Goal: Answer question/provide support: Share knowledge or assist other users

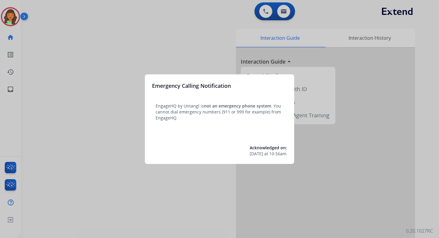
drag, startPoint x: 0, startPoint y: 0, endPoint x: 234, endPoint y: 22, distance: 235.3
click at [234, 22] on div at bounding box center [219, 119] width 439 height 238
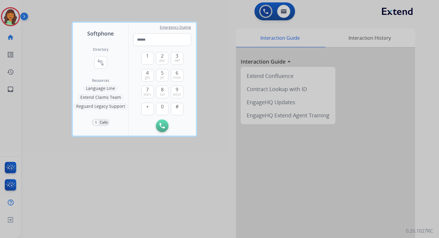
click at [235, 22] on div at bounding box center [219, 119] width 439 height 238
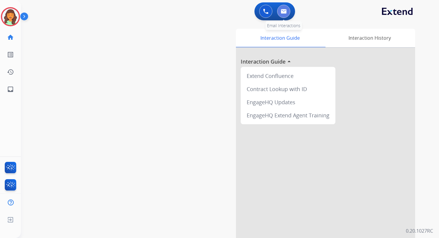
click at [286, 15] on button at bounding box center [283, 11] width 13 height 13
select select "**********"
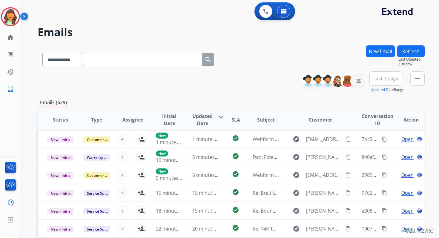
click at [107, 62] on input "text" at bounding box center [142, 59] width 119 height 13
paste input "**********"
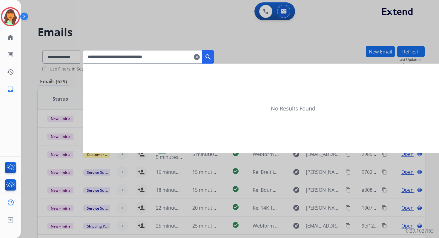
type input "**********"
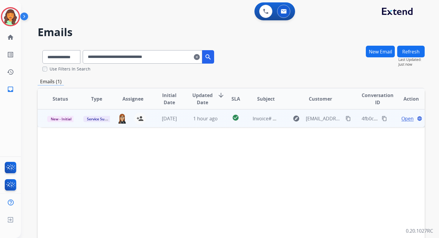
click at [401, 119] on span "Open" at bounding box center [407, 118] width 12 height 7
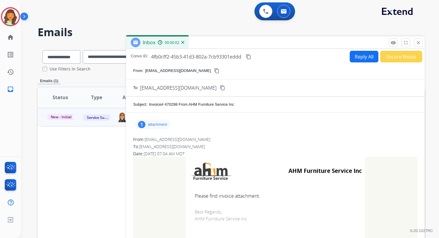
click at [153, 123] on p "attachment" at bounding box center [157, 124] width 19 height 5
click at [181, 137] on p "ClientorderInvoiceinvoice47029808172025010423.pdf" at bounding box center [196, 139] width 114 height 7
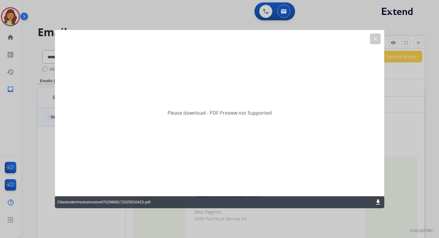
click at [378, 202] on mat-icon "download" at bounding box center [377, 201] width 7 height 7
click at [377, 35] on button "clear" at bounding box center [375, 38] width 11 height 11
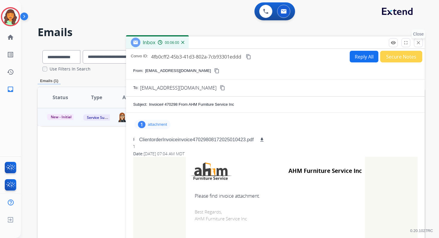
click at [418, 46] on button "close Close" at bounding box center [418, 42] width 9 height 9
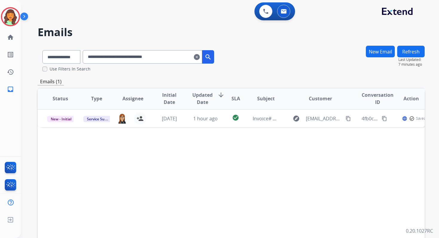
click at [200, 56] on mat-icon "clear" at bounding box center [197, 56] width 6 height 7
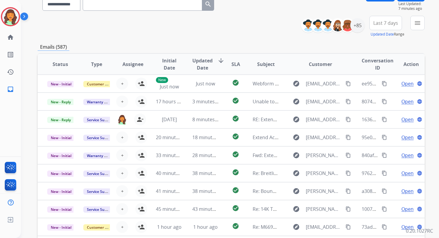
scroll to position [39, 0]
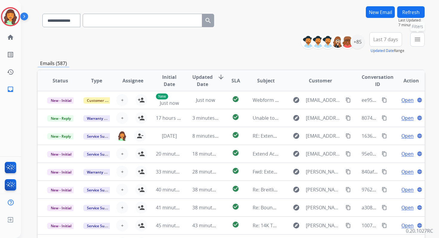
click at [411, 39] on button "menu Filters" at bounding box center [417, 39] width 14 height 14
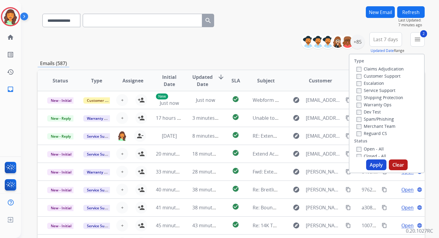
click at [372, 163] on button "Apply" at bounding box center [376, 164] width 20 height 11
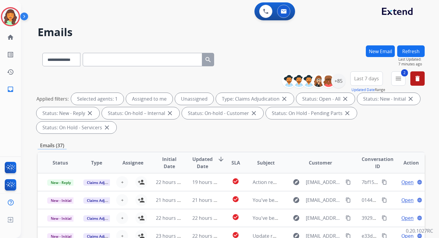
click at [253, 136] on div "**********" at bounding box center [231, 103] width 387 height 64
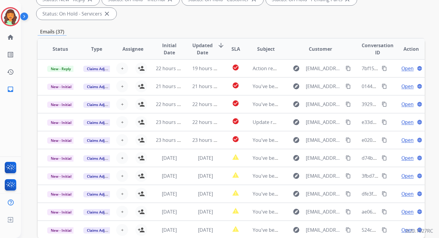
scroll to position [145, 0]
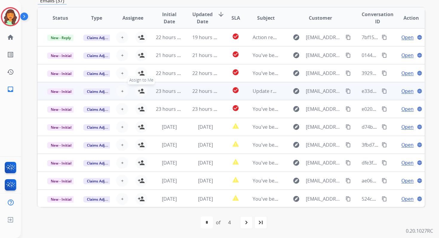
click at [141, 91] on mat-icon "person_add" at bounding box center [141, 90] width 7 height 7
click at [61, 92] on span "New - Initial" at bounding box center [61, 91] width 28 height 6
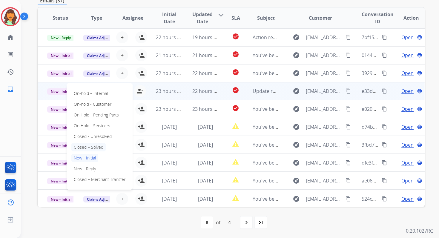
click at [85, 146] on p "Closed – Solved" at bounding box center [88, 147] width 34 height 8
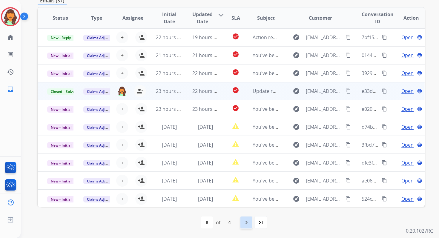
click at [244, 220] on mat-icon "navigate_next" at bounding box center [246, 222] width 7 height 7
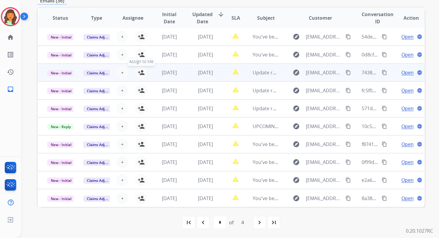
click at [141, 73] on mat-icon "person_add" at bounding box center [141, 72] width 7 height 7
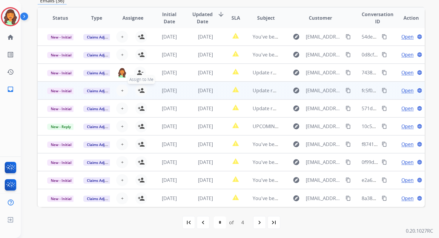
click at [141, 90] on mat-icon "person_add" at bounding box center [141, 90] width 7 height 7
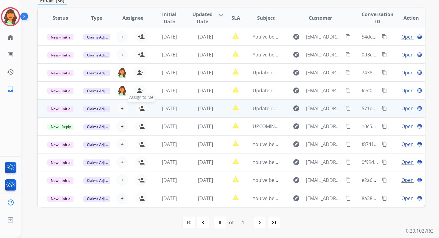
click at [141, 108] on mat-icon "person_add" at bounding box center [141, 108] width 7 height 7
click at [67, 107] on span "New - Initial" at bounding box center [61, 109] width 28 height 6
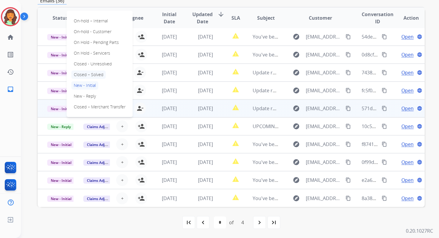
click at [89, 76] on p "Closed – Solved" at bounding box center [88, 74] width 34 height 8
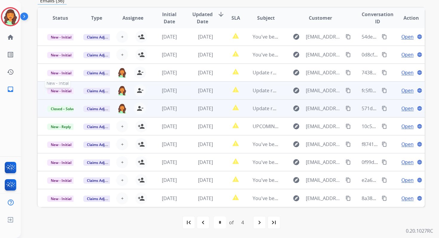
click at [66, 90] on span "New - Initial" at bounding box center [61, 91] width 28 height 6
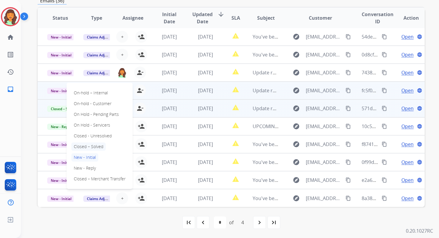
click at [88, 145] on p "Closed – Solved" at bounding box center [88, 146] width 34 height 8
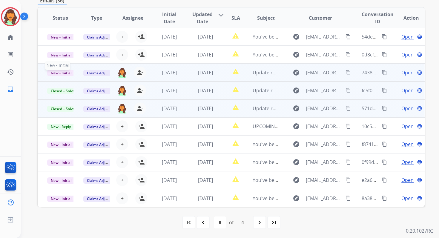
click at [69, 73] on span "New - Initial" at bounding box center [61, 73] width 28 height 6
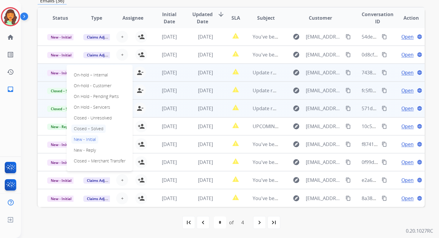
click at [89, 129] on p "Closed – Solved" at bounding box center [88, 128] width 34 height 8
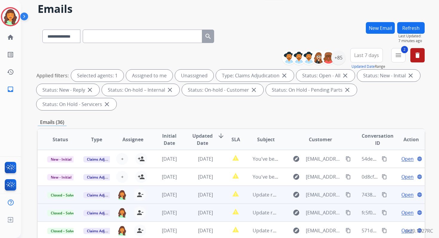
scroll to position [19, 0]
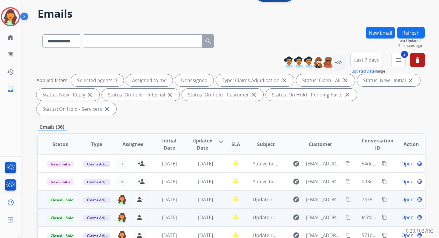
click at [412, 30] on button "Refresh" at bounding box center [410, 33] width 27 height 12
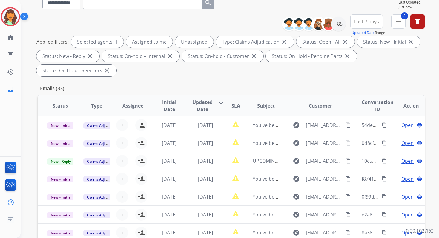
scroll to position [145, 0]
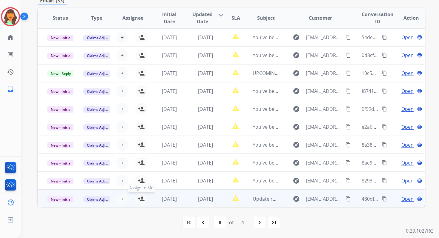
click at [140, 198] on mat-icon "person_add" at bounding box center [141, 198] width 7 height 7
click at [60, 200] on span "New - Initial" at bounding box center [61, 199] width 28 height 6
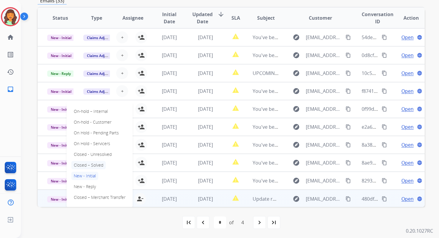
click at [87, 166] on p "Closed – Solved" at bounding box center [88, 165] width 34 height 8
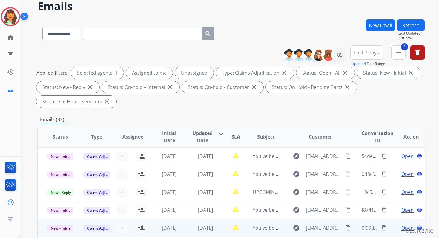
scroll to position [0, 0]
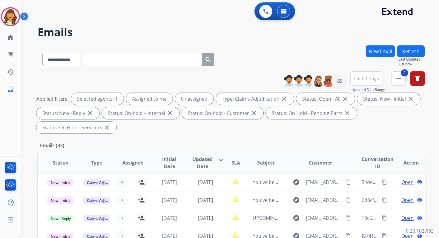
click at [414, 52] on button "Refresh" at bounding box center [410, 51] width 27 height 12
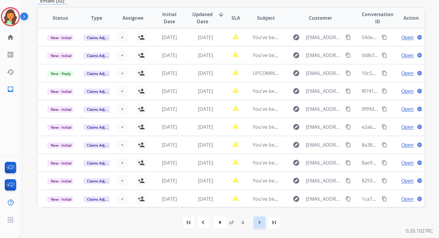
click at [260, 218] on div "navigate_next" at bounding box center [259, 222] width 13 height 13
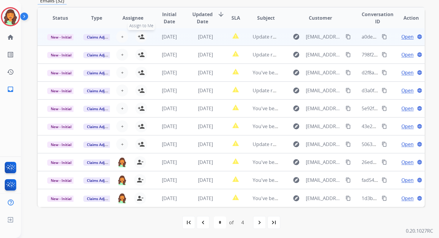
click at [140, 36] on mat-icon "person_add" at bounding box center [141, 36] width 7 height 7
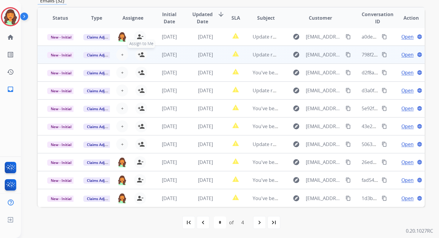
click at [140, 56] on mat-icon "person_add" at bounding box center [141, 54] width 7 height 7
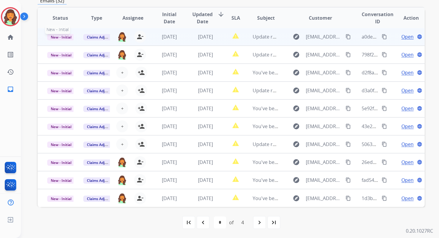
click at [61, 37] on span "New - Initial" at bounding box center [61, 37] width 28 height 6
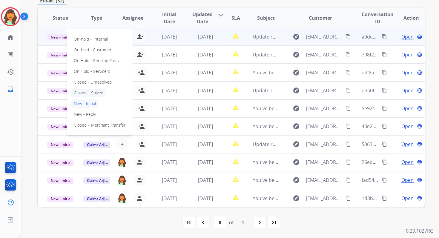
click at [86, 93] on p "Closed – Solved" at bounding box center [88, 93] width 34 height 8
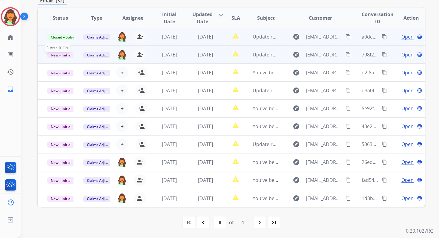
click at [67, 53] on span "New - Initial" at bounding box center [61, 55] width 28 height 6
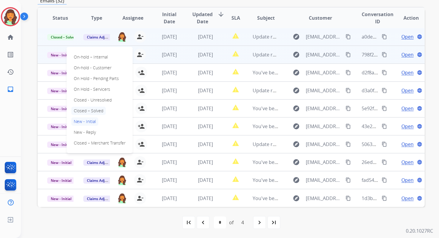
click at [87, 109] on p "Closed – Solved" at bounding box center [88, 111] width 34 height 8
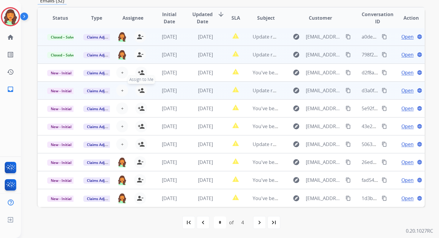
click at [138, 92] on mat-icon "person_add" at bounding box center [141, 90] width 7 height 7
click at [59, 92] on span "New - Initial" at bounding box center [61, 91] width 28 height 6
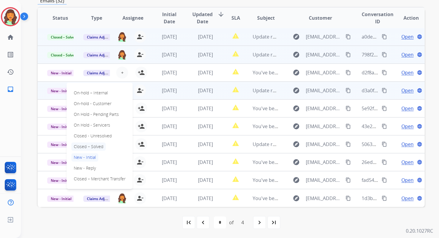
click at [87, 145] on p "Closed – Solved" at bounding box center [88, 146] width 34 height 8
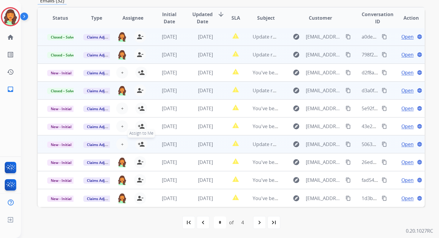
click at [141, 143] on mat-icon "person_add" at bounding box center [141, 144] width 7 height 7
click at [64, 144] on span "New - Initial" at bounding box center [61, 144] width 28 height 6
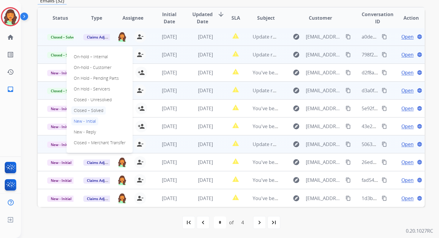
click at [89, 111] on p "Closed – Solved" at bounding box center [88, 110] width 34 height 8
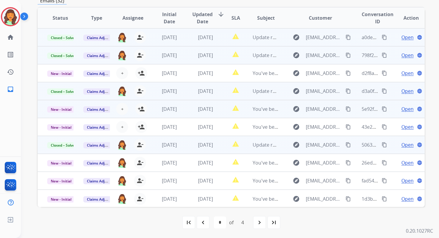
scroll to position [0, 0]
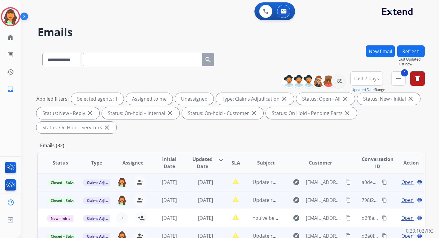
click at [415, 47] on button "Refresh" at bounding box center [410, 51] width 27 height 12
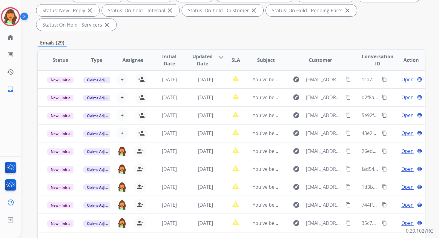
scroll to position [145, 0]
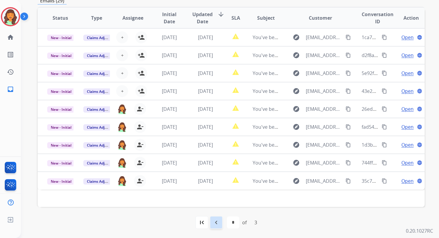
click at [218, 222] on mat-icon "navigate_before" at bounding box center [216, 222] width 7 height 7
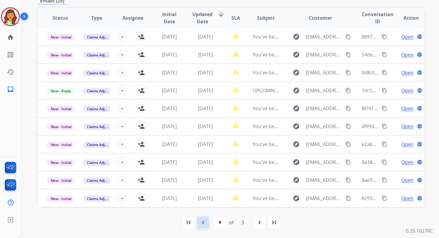
click at [204, 222] on mat-icon "navigate_before" at bounding box center [202, 222] width 7 height 7
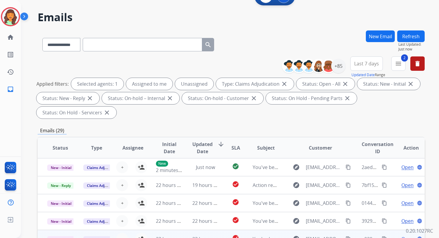
scroll to position [0, 0]
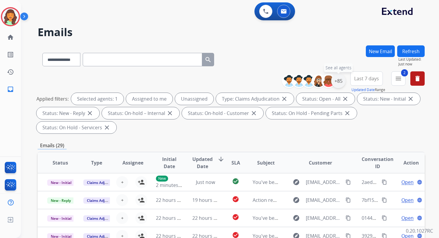
click at [333, 82] on div "+85" at bounding box center [338, 81] width 14 height 14
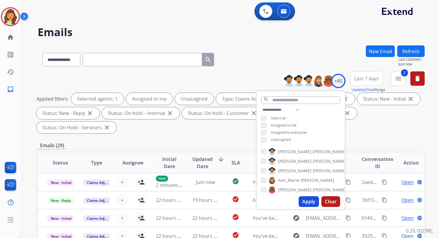
click at [259, 116] on div "**********" at bounding box center [300, 125] width 88 height 38
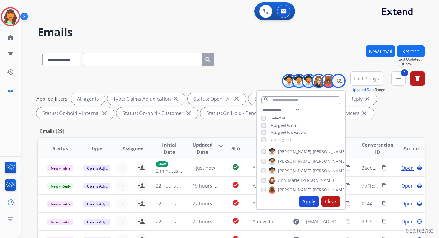
click at [308, 203] on button "Apply" at bounding box center [308, 201] width 20 height 11
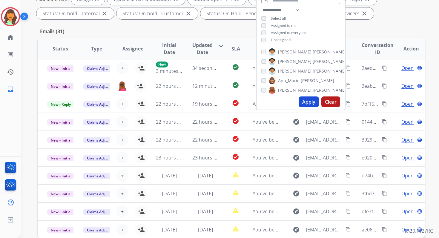
scroll to position [130, 0]
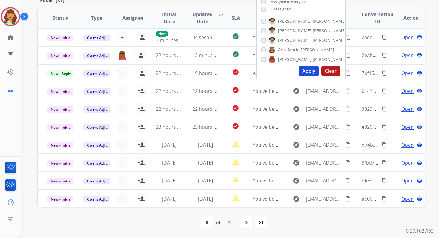
click at [162, 226] on div "first_page navigate_before * * * * of 4 navigate_next last_page" at bounding box center [231, 222] width 387 height 12
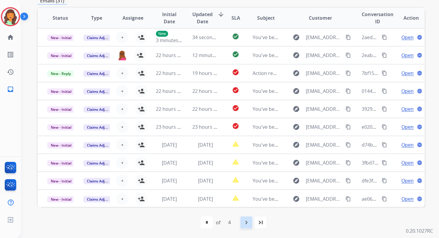
click at [247, 221] on mat-icon "navigate_next" at bounding box center [246, 222] width 7 height 7
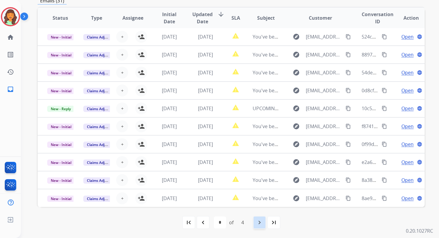
click at [261, 223] on mat-icon "navigate_next" at bounding box center [259, 222] width 7 height 7
click at [260, 223] on mat-icon "navigate_next" at bounding box center [259, 222] width 7 height 7
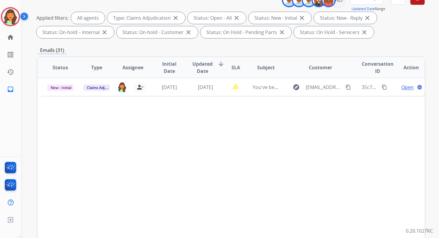
scroll to position [44, 0]
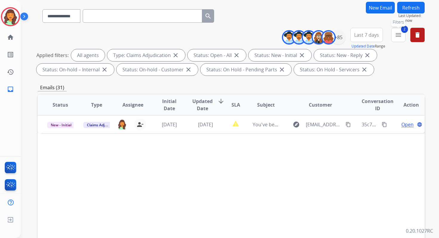
click at [394, 35] on button "2 menu Filters" at bounding box center [398, 35] width 14 height 14
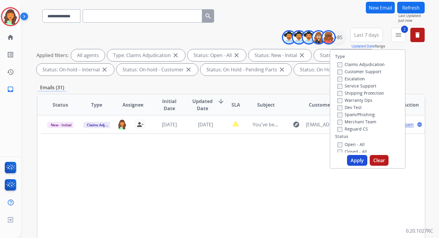
click at [353, 165] on button "Apply" at bounding box center [357, 160] width 20 height 11
select select "*"
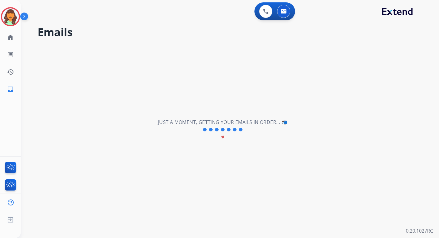
scroll to position [0, 0]
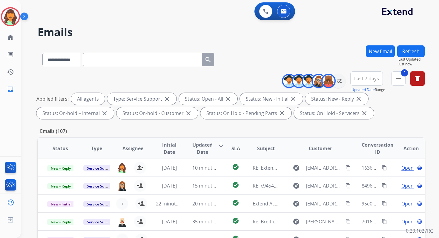
click at [201, 127] on div "Emails (107)" at bounding box center [231, 130] width 387 height 7
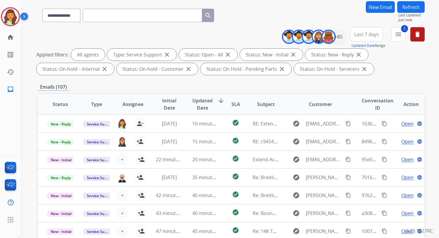
scroll to position [130, 0]
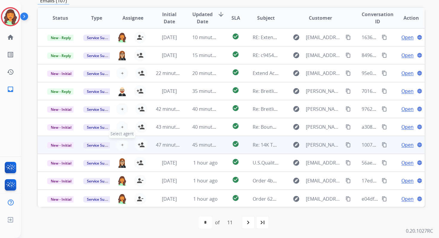
click at [124, 144] on button "+ Select agent" at bounding box center [122, 145] width 12 height 12
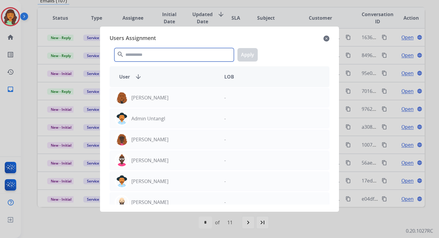
click at [145, 52] on input "text" at bounding box center [173, 54] width 119 height 13
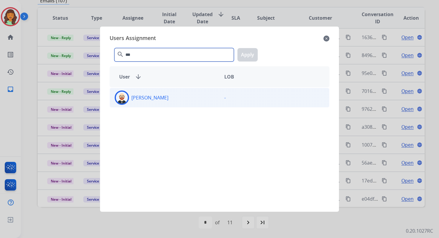
type input "***"
click at [159, 96] on div "[PERSON_NAME]" at bounding box center [165, 97] width 110 height 14
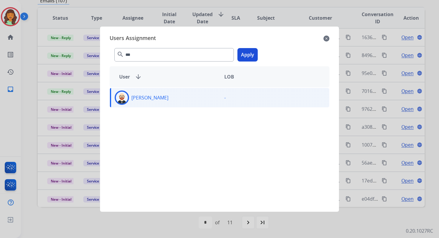
click at [258, 54] on div "*** search Apply" at bounding box center [220, 53] width 220 height 21
click at [251, 54] on button "Apply" at bounding box center [247, 54] width 20 height 13
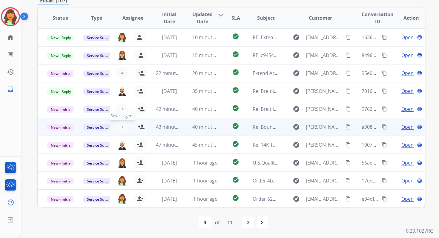
click at [121, 125] on span "+" at bounding box center [122, 126] width 3 height 7
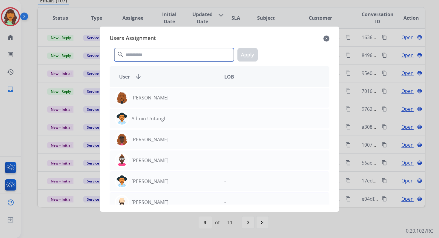
click at [148, 51] on input "text" at bounding box center [173, 54] width 119 height 13
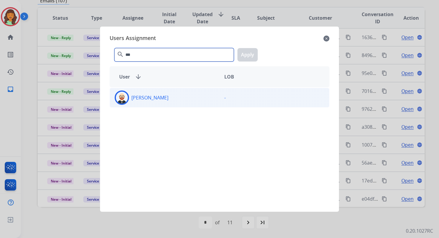
type input "***"
click at [164, 103] on div "[PERSON_NAME]" at bounding box center [165, 97] width 110 height 14
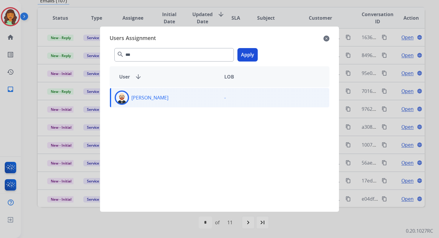
click at [248, 57] on button "Apply" at bounding box center [247, 54] width 20 height 13
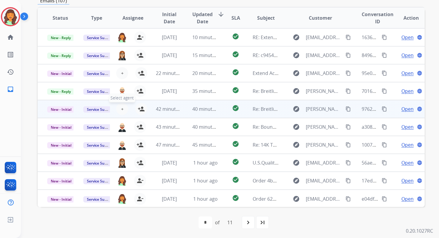
click at [122, 109] on span "+" at bounding box center [122, 108] width 3 height 7
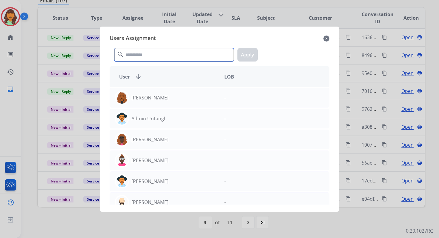
click at [143, 58] on input "text" at bounding box center [173, 54] width 119 height 13
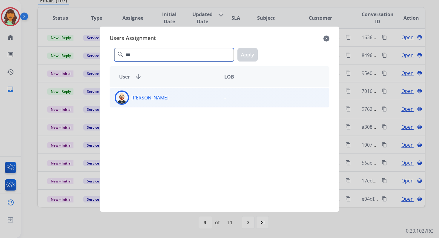
type input "***"
click at [159, 99] on div "[PERSON_NAME]" at bounding box center [165, 97] width 110 height 14
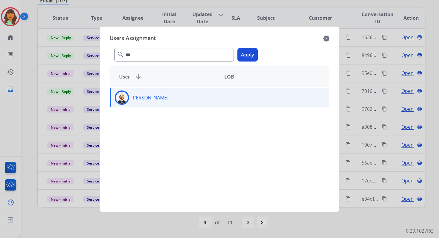
click at [258, 50] on div "*** search Apply" at bounding box center [220, 53] width 220 height 21
click at [250, 52] on button "Apply" at bounding box center [247, 54] width 20 height 13
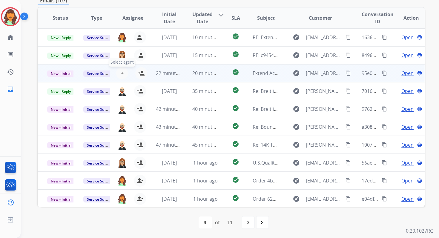
click at [122, 73] on span "+" at bounding box center [122, 73] width 3 height 7
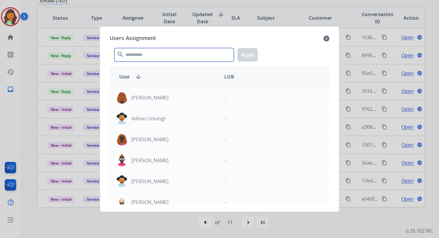
click at [164, 57] on input "text" at bounding box center [173, 54] width 119 height 13
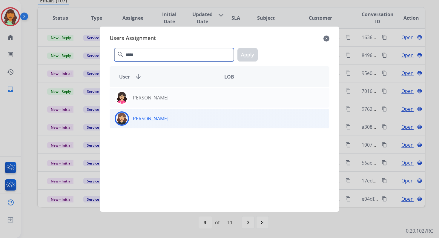
type input "*****"
click at [187, 121] on div "[PERSON_NAME]" at bounding box center [165, 118] width 110 height 14
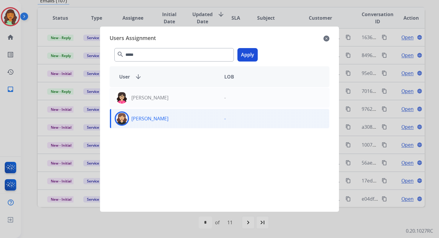
click at [244, 52] on button "Apply" at bounding box center [247, 54] width 20 height 13
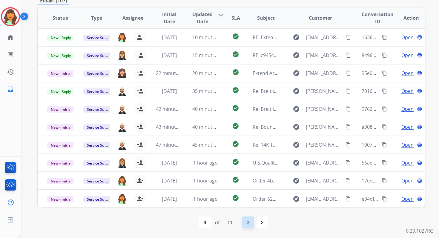
click at [254, 223] on div "navigate_next" at bounding box center [247, 222] width 13 height 13
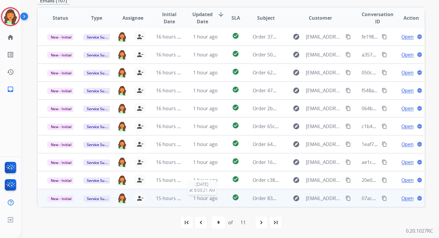
click at [201, 200] on span "1 hour ago" at bounding box center [205, 198] width 24 height 7
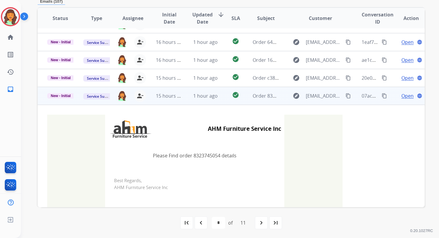
scroll to position [132, 0]
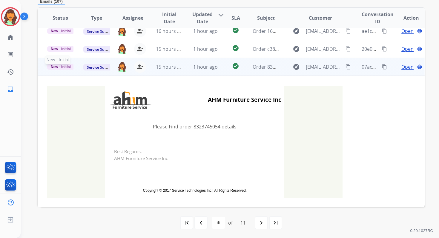
click at [69, 67] on span "New - Initial" at bounding box center [60, 66] width 27 height 5
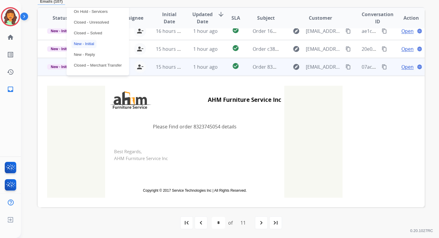
click at [81, 130] on td "AHM Furniture Service Inc Please Find order 8323745054 details Best Regards, AH…" at bounding box center [194, 142] width 295 height 112
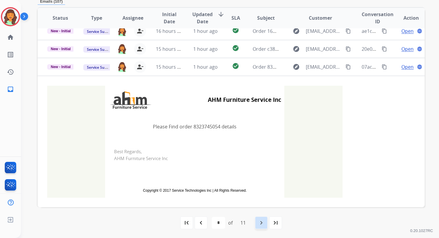
click at [264, 219] on mat-icon "navigate_next" at bounding box center [261, 222] width 7 height 7
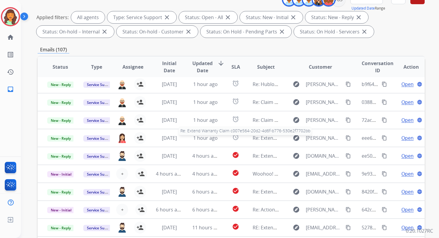
scroll to position [130, 0]
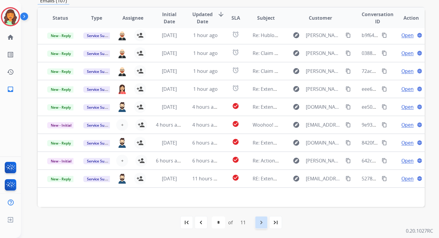
click at [265, 225] on mat-icon "navigate_next" at bounding box center [261, 222] width 7 height 7
select select "*"
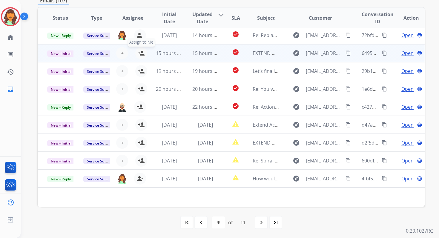
click at [143, 53] on mat-icon "person_add" at bounding box center [141, 53] width 7 height 7
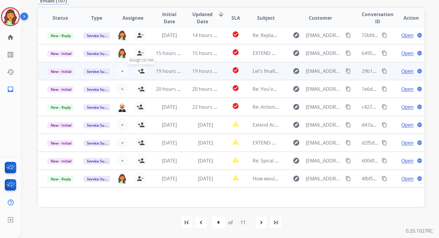
click at [141, 71] on mat-icon "person_add" at bounding box center [141, 70] width 7 height 7
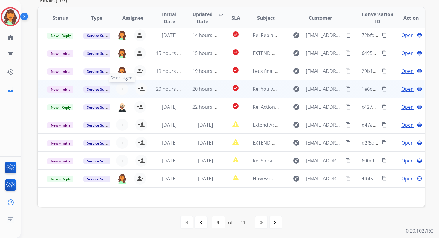
click at [121, 88] on span "+" at bounding box center [122, 88] width 3 height 7
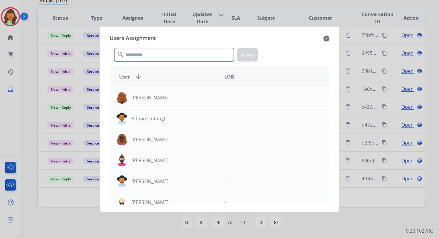
click at [142, 58] on input "text" at bounding box center [173, 54] width 119 height 13
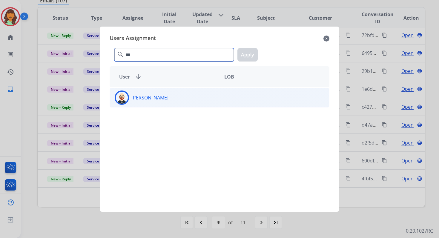
type input "***"
click at [160, 96] on div "[PERSON_NAME]" at bounding box center [165, 97] width 110 height 14
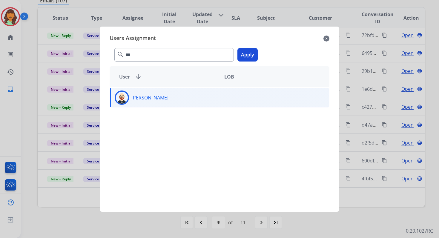
click at [243, 59] on button "Apply" at bounding box center [247, 54] width 20 height 13
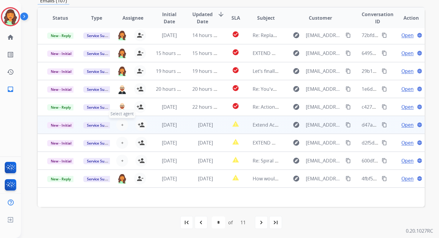
click at [122, 125] on span "+" at bounding box center [122, 124] width 3 height 7
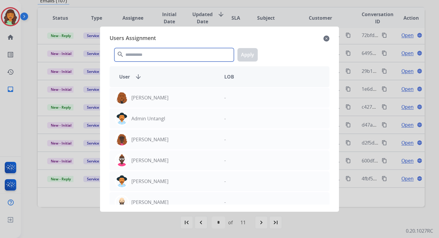
click at [169, 56] on input "text" at bounding box center [173, 54] width 119 height 13
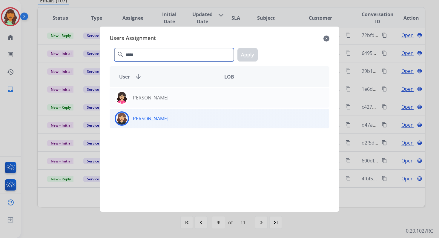
type input "*****"
click at [173, 121] on div "[PERSON_NAME]" at bounding box center [165, 118] width 110 height 14
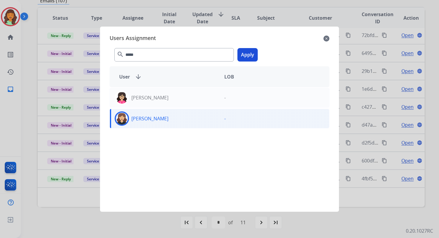
click at [247, 57] on button "Apply" at bounding box center [247, 54] width 20 height 13
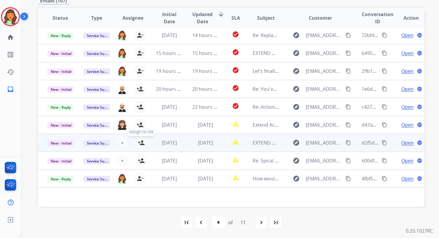
click at [140, 142] on mat-icon "person_add" at bounding box center [141, 142] width 7 height 7
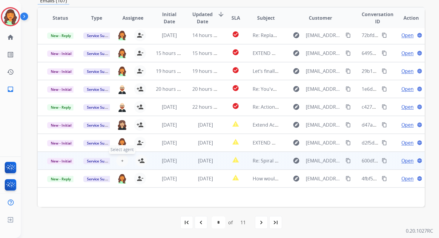
click at [126, 161] on button "+ Select agent" at bounding box center [122, 161] width 12 height 12
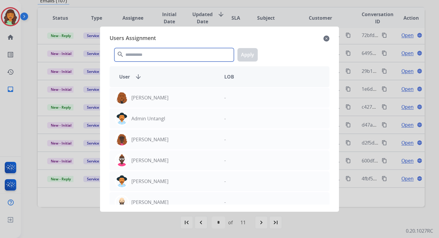
click at [150, 52] on input "text" at bounding box center [173, 54] width 119 height 13
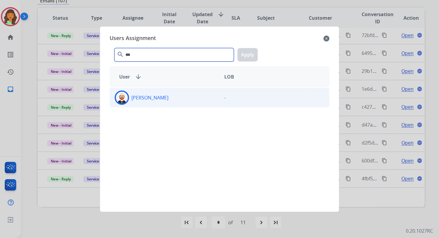
type input "***"
click at [170, 94] on div "[PERSON_NAME]" at bounding box center [165, 97] width 110 height 14
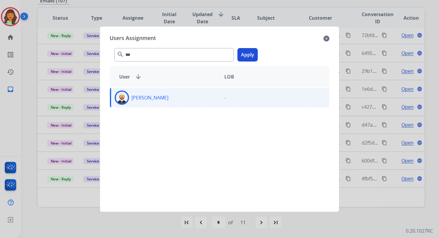
click at [247, 56] on button "Apply" at bounding box center [247, 54] width 20 height 13
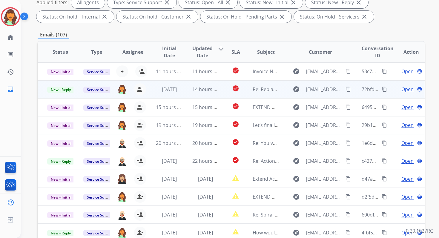
scroll to position [0, 0]
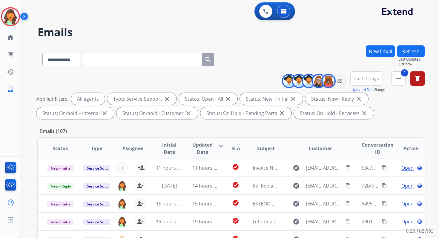
click at [406, 55] on button "Refresh" at bounding box center [410, 51] width 27 height 12
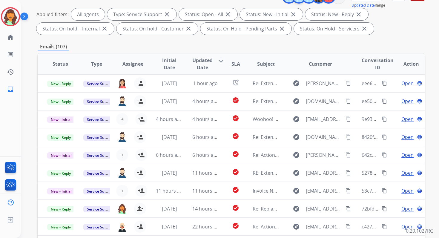
scroll to position [130, 0]
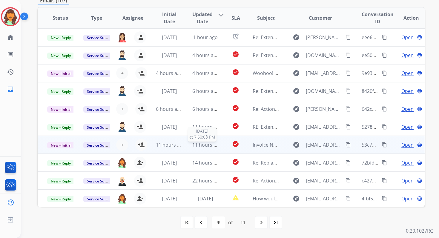
click at [210, 146] on span "11 hours ago" at bounding box center [207, 144] width 30 height 7
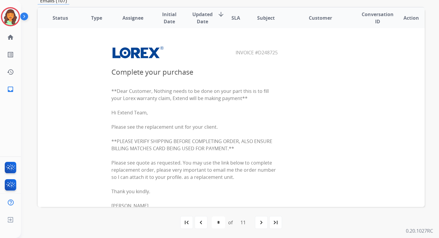
scroll to position [97, 0]
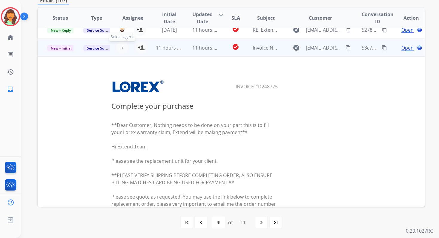
click at [122, 45] on span "+" at bounding box center [122, 47] width 3 height 7
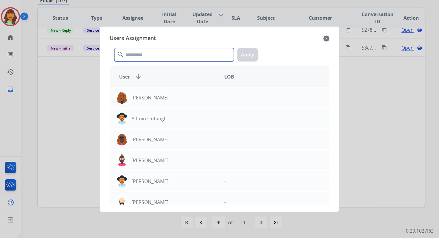
click at [144, 52] on input "text" at bounding box center [173, 54] width 119 height 13
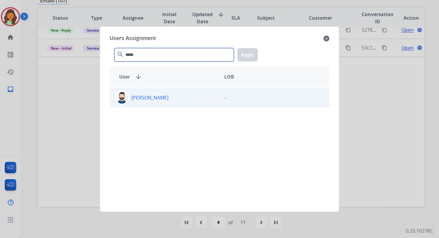
type input "*****"
click at [152, 101] on div "[PERSON_NAME]" at bounding box center [165, 97] width 110 height 14
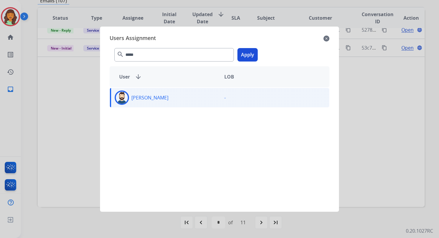
click at [251, 54] on button "Apply" at bounding box center [247, 54] width 20 height 13
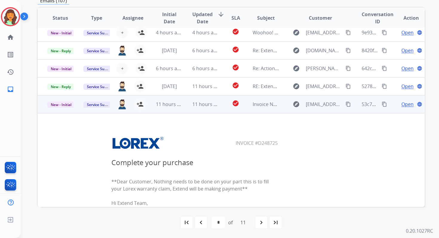
scroll to position [36, 0]
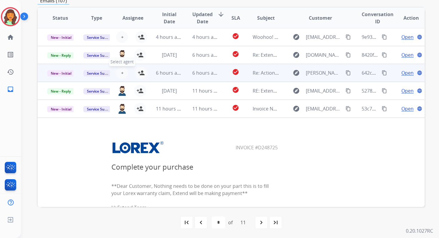
click at [123, 73] on button "+ Select agent" at bounding box center [122, 73] width 12 height 12
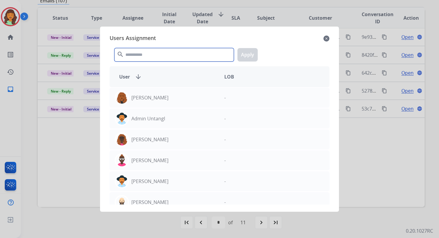
click at [148, 50] on input "text" at bounding box center [173, 54] width 119 height 13
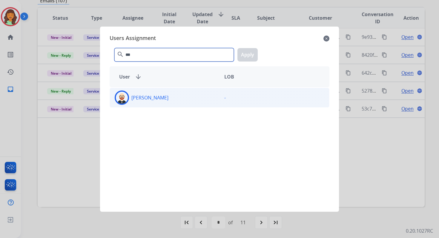
type input "***"
click at [163, 98] on div "[PERSON_NAME]" at bounding box center [165, 97] width 110 height 14
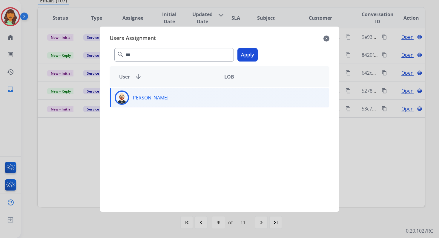
click at [256, 53] on button "Apply" at bounding box center [247, 54] width 20 height 13
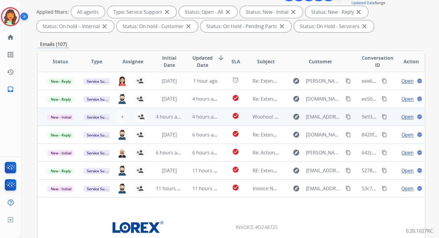
scroll to position [0, 0]
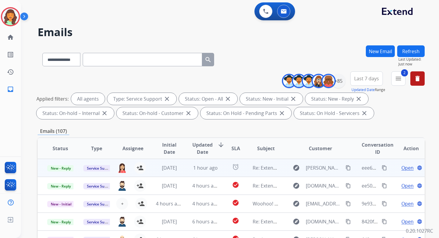
click at [173, 172] on td "[DATE]" at bounding box center [164, 168] width 36 height 18
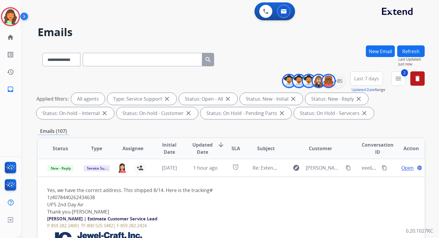
click at [417, 51] on button "Refresh" at bounding box center [410, 51] width 27 height 12
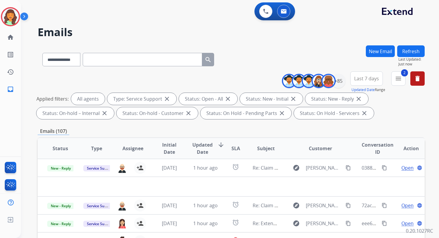
scroll to position [130, 0]
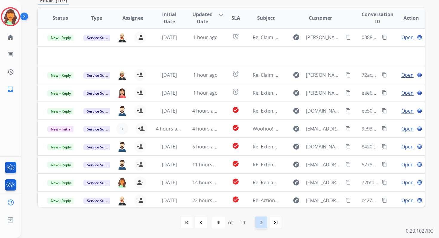
click at [264, 223] on mat-icon "navigate_next" at bounding box center [261, 222] width 7 height 7
select select "*"
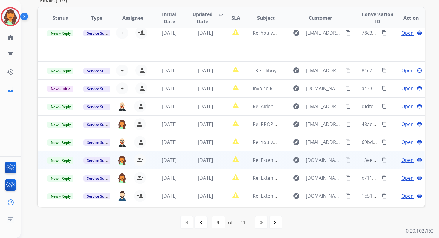
scroll to position [0, 0]
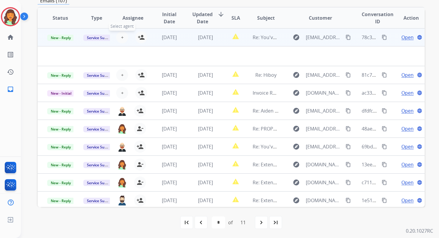
click at [122, 38] on button "+ Select agent" at bounding box center [122, 37] width 12 height 12
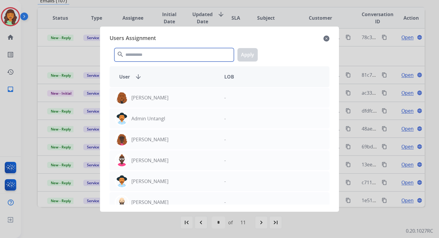
click at [134, 59] on input "text" at bounding box center [173, 54] width 119 height 13
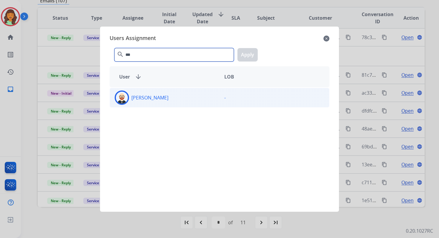
type input "***"
click at [160, 100] on div "[PERSON_NAME]" at bounding box center [165, 97] width 110 height 14
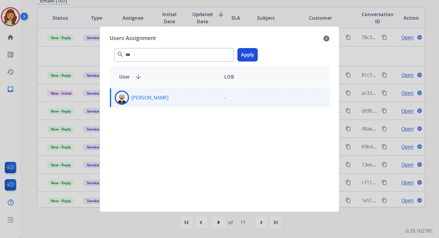
click at [250, 54] on button "Apply" at bounding box center [247, 54] width 20 height 13
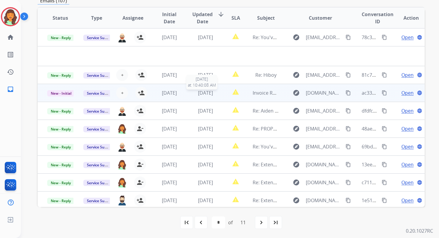
click at [198, 93] on span "[DATE]" at bounding box center [205, 93] width 15 height 7
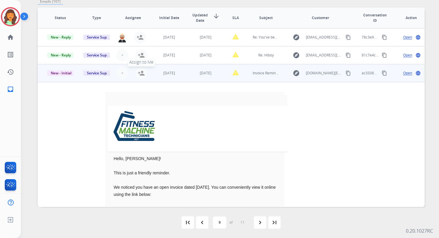
click at [141, 73] on mat-icon "person_add" at bounding box center [141, 73] width 7 height 7
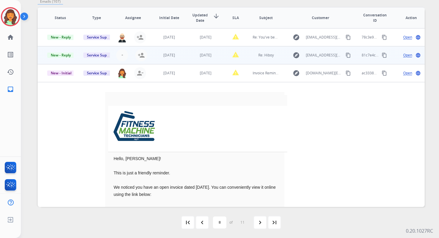
click at [188, 55] on td "[DATE]" at bounding box center [201, 55] width 36 height 18
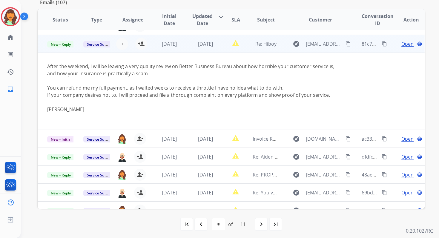
scroll to position [18, 0]
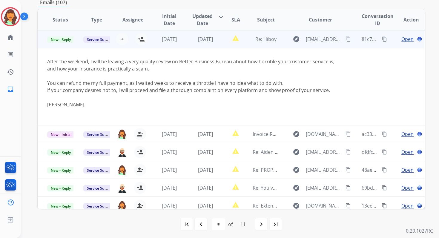
click at [345, 39] on mat-icon "content_copy" at bounding box center [347, 38] width 5 height 5
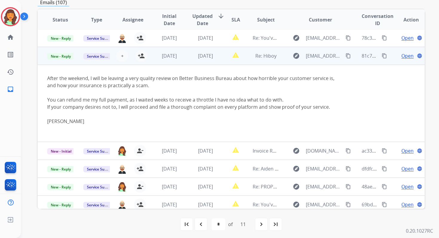
scroll to position [0, 0]
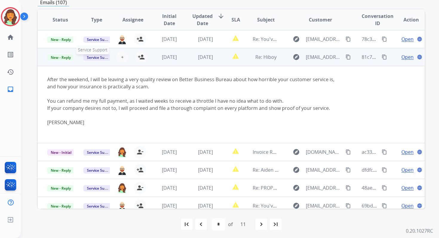
click at [93, 56] on span "Service Support" at bounding box center [100, 57] width 34 height 6
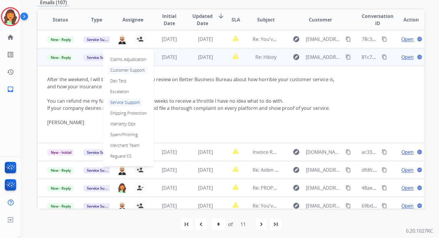
click at [118, 70] on p "Customer Support" at bounding box center [127, 70] width 39 height 8
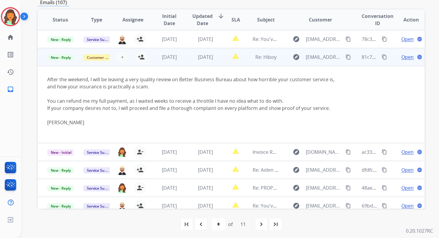
click at [403, 56] on span "Open" at bounding box center [407, 56] width 12 height 7
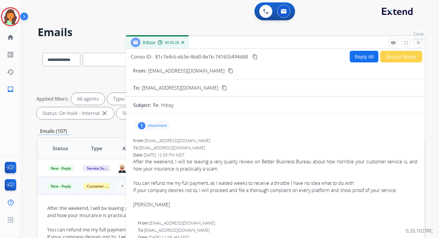
click at [418, 38] on p "Close" at bounding box center [418, 34] width 13 height 9
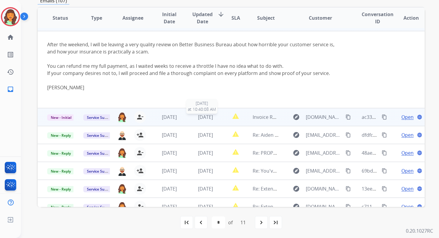
scroll to position [78, 0]
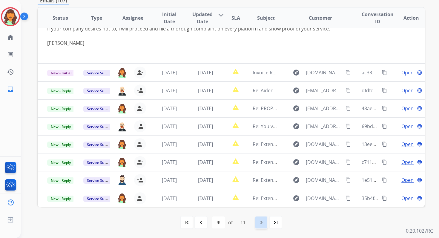
click at [261, 223] on mat-icon "navigate_next" at bounding box center [261, 222] width 7 height 7
select select "*"
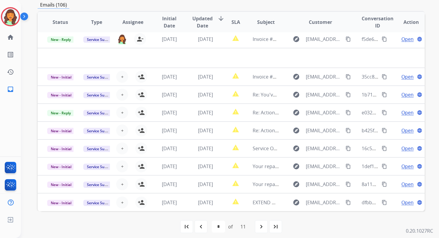
scroll to position [130, 0]
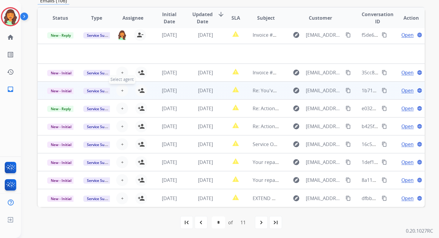
click at [121, 90] on span "+" at bounding box center [122, 90] width 3 height 7
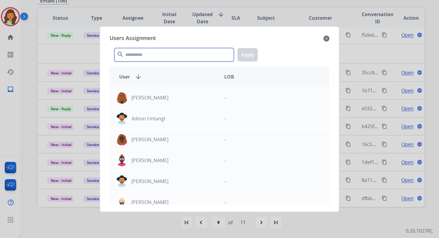
click at [152, 50] on input "text" at bounding box center [173, 54] width 119 height 13
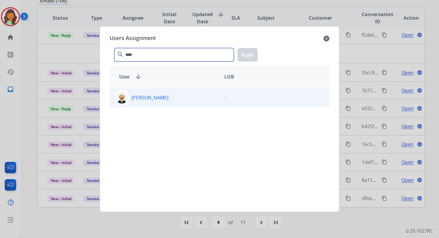
type input "****"
click at [174, 96] on div "[PERSON_NAME]" at bounding box center [165, 97] width 110 height 14
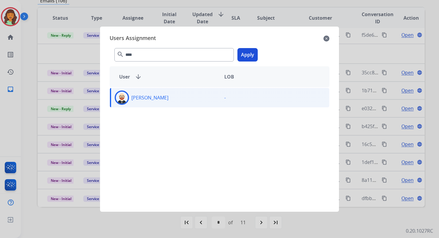
click at [244, 55] on button "Apply" at bounding box center [247, 54] width 20 height 13
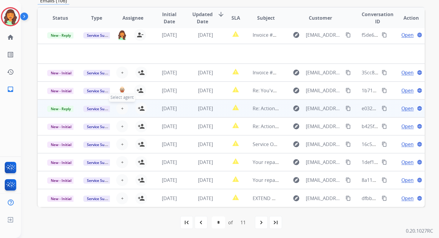
click at [121, 108] on span "+" at bounding box center [122, 108] width 3 height 7
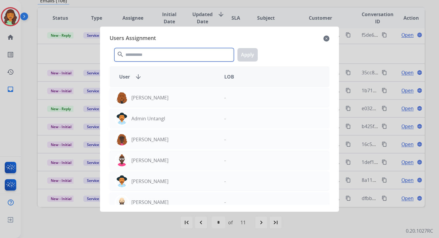
click at [146, 55] on input "text" at bounding box center [173, 54] width 119 height 13
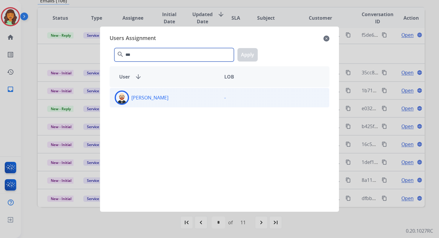
type input "***"
click at [167, 104] on div "[PERSON_NAME]" at bounding box center [165, 97] width 110 height 14
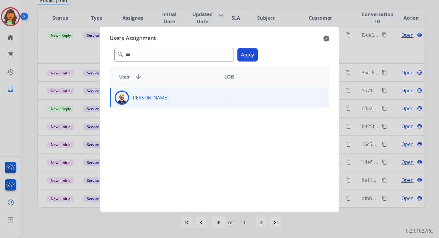
click at [249, 56] on button "Apply" at bounding box center [247, 54] width 20 height 13
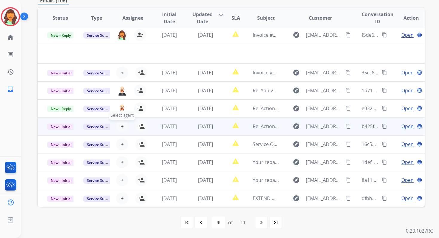
click at [121, 124] on span "+" at bounding box center [122, 126] width 3 height 7
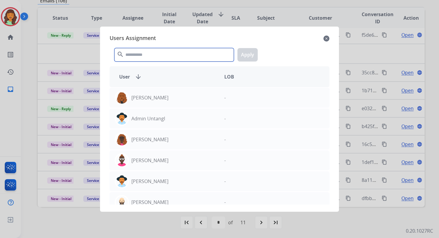
click at [144, 54] on input "text" at bounding box center [173, 54] width 119 height 13
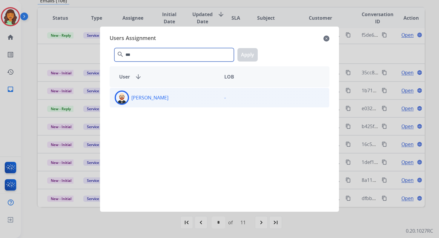
type input "***"
click at [169, 96] on div "[PERSON_NAME]" at bounding box center [165, 97] width 110 height 14
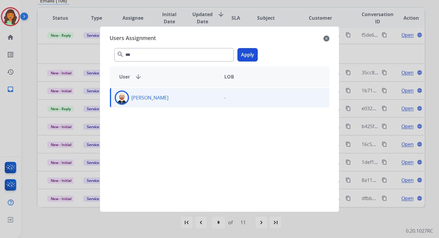
click at [249, 56] on button "Apply" at bounding box center [247, 54] width 20 height 13
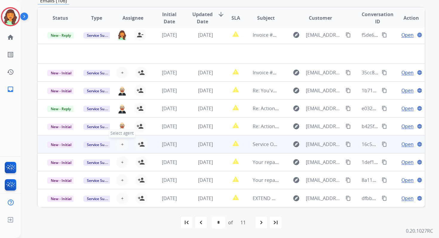
click at [121, 144] on span "+" at bounding box center [122, 144] width 3 height 7
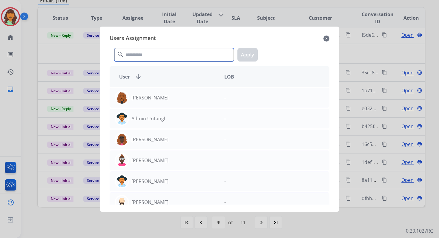
click at [152, 53] on input "text" at bounding box center [173, 54] width 119 height 13
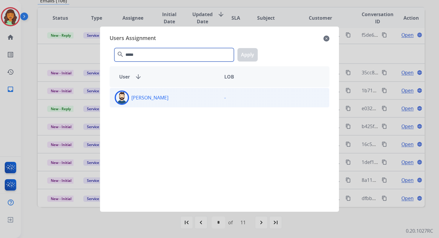
type input "*****"
click at [163, 96] on div "[PERSON_NAME]" at bounding box center [165, 97] width 110 height 14
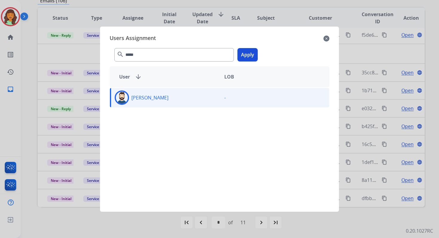
click at [251, 55] on button "Apply" at bounding box center [247, 54] width 20 height 13
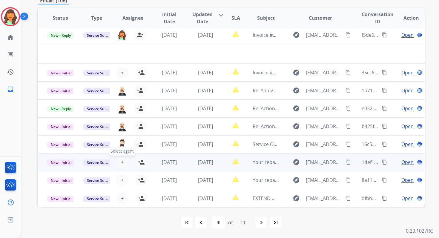
click at [121, 162] on span "+" at bounding box center [122, 161] width 3 height 7
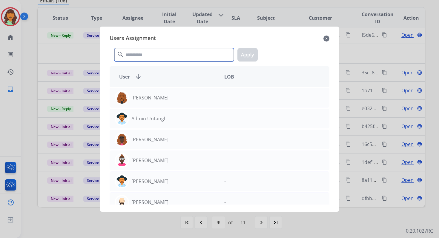
click at [156, 54] on input "text" at bounding box center [173, 54] width 119 height 13
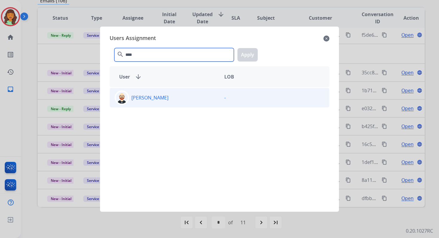
type input "****"
click at [178, 92] on div "[PERSON_NAME]" at bounding box center [165, 97] width 110 height 14
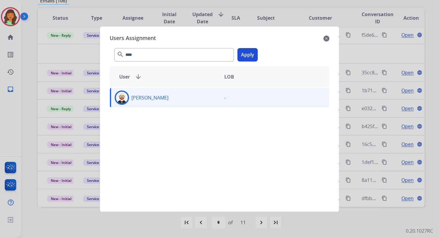
click at [250, 53] on button "Apply" at bounding box center [247, 54] width 20 height 13
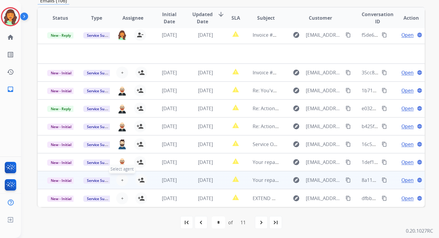
click at [121, 181] on span "+" at bounding box center [122, 179] width 3 height 7
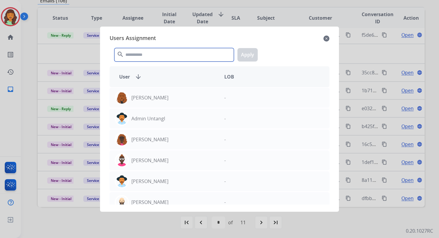
click at [139, 56] on input "text" at bounding box center [173, 54] width 119 height 13
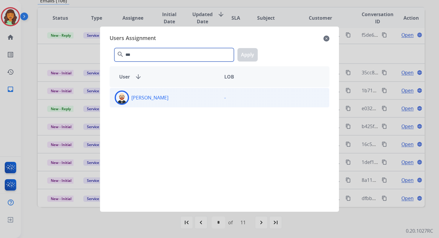
type input "***"
click at [163, 103] on div "[PERSON_NAME]" at bounding box center [165, 97] width 110 height 14
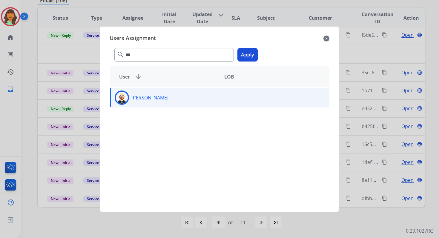
click at [253, 56] on button "Apply" at bounding box center [247, 54] width 20 height 13
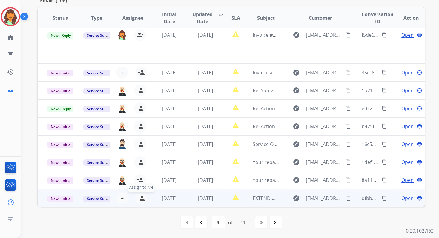
click at [143, 197] on mat-icon "person_add" at bounding box center [141, 198] width 7 height 7
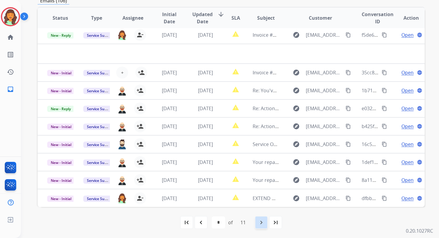
click at [262, 221] on mat-icon "navigate_next" at bounding box center [261, 222] width 7 height 7
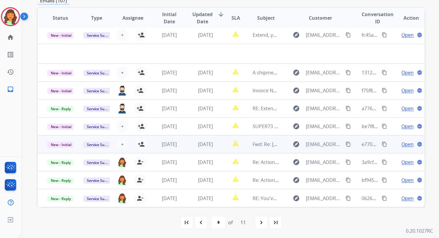
click at [210, 139] on td "[DATE]" at bounding box center [201, 144] width 36 height 18
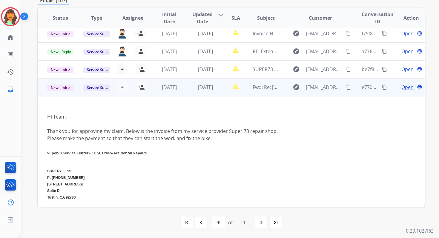
scroll to position [56, 0]
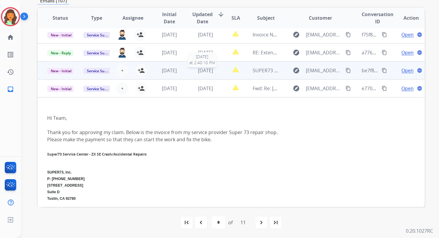
click at [210, 71] on span "[DATE]" at bounding box center [205, 70] width 15 height 7
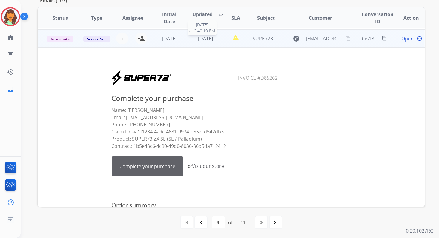
scroll to position [90, 0]
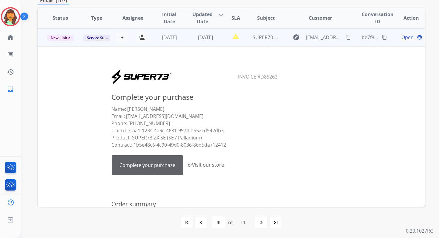
click at [183, 42] on td "[DATE]" at bounding box center [201, 37] width 36 height 18
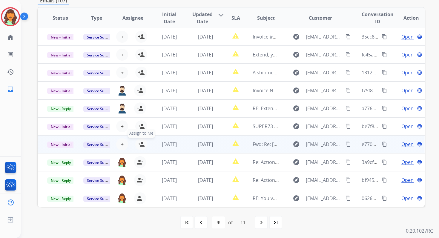
click at [142, 144] on mat-icon "person_add" at bounding box center [141, 144] width 7 height 7
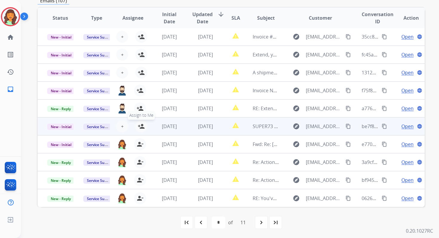
click at [141, 128] on mat-icon "person_add" at bounding box center [141, 126] width 7 height 7
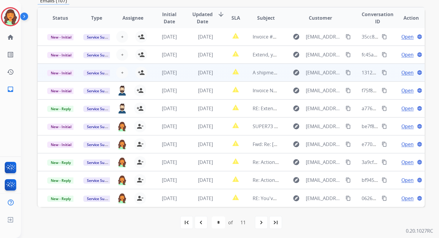
click at [216, 76] on td "[DATE]" at bounding box center [201, 73] width 36 height 18
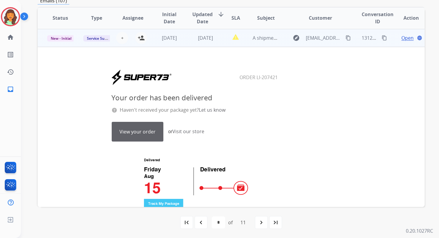
scroll to position [36, 0]
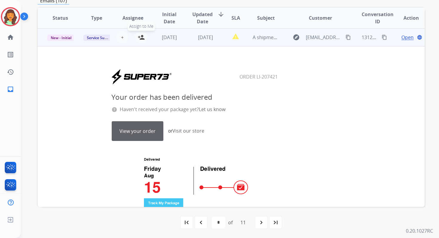
click at [140, 37] on mat-icon "person_add" at bounding box center [141, 37] width 7 height 7
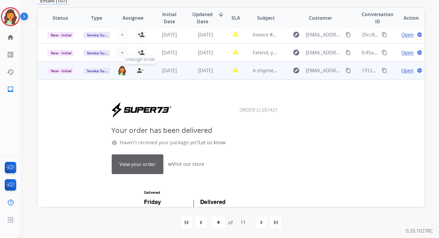
scroll to position [0, 0]
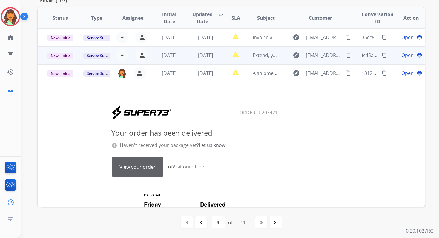
click at [189, 56] on td "[DATE]" at bounding box center [201, 55] width 36 height 18
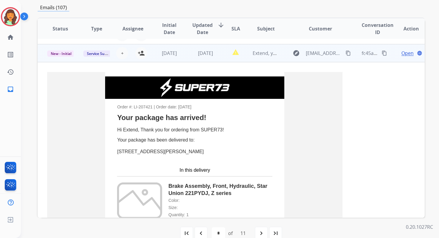
scroll to position [18, 0]
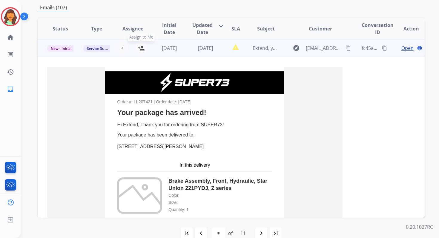
click at [142, 48] on mat-icon "person_add" at bounding box center [141, 47] width 7 height 7
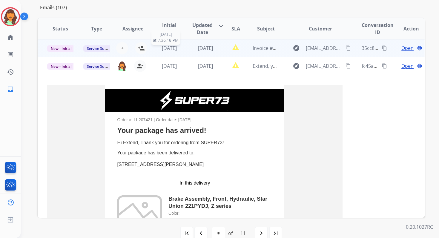
click at [186, 48] on td "[DATE]" at bounding box center [201, 48] width 36 height 18
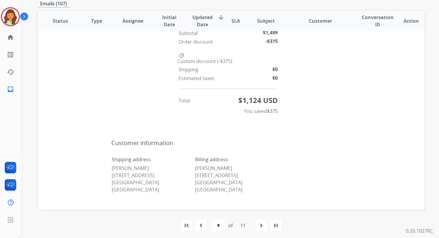
scroll to position [380, 0]
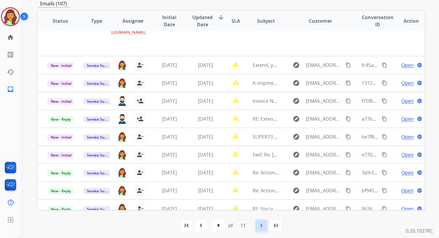
click at [260, 221] on div "navigate_next" at bounding box center [261, 225] width 13 height 13
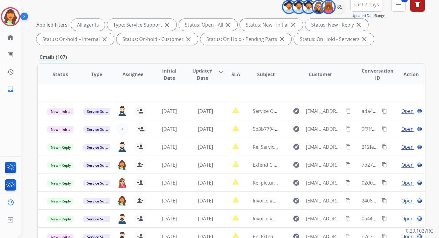
scroll to position [130, 0]
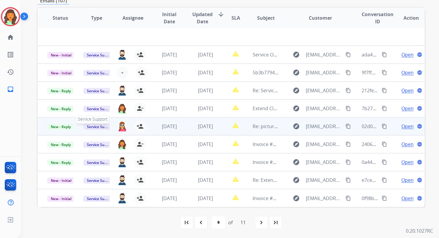
click at [99, 126] on span "Service Support" at bounding box center [100, 127] width 34 height 6
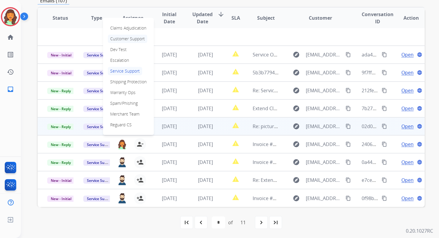
click at [127, 37] on p "Customer Support" at bounding box center [127, 39] width 39 height 8
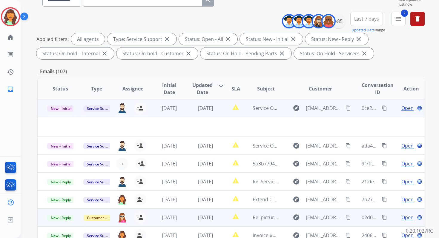
scroll to position [53, 0]
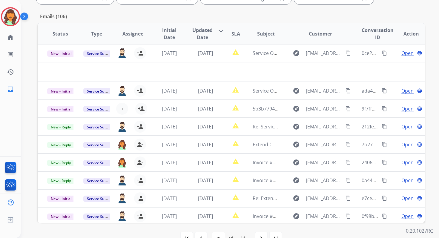
scroll to position [130, 0]
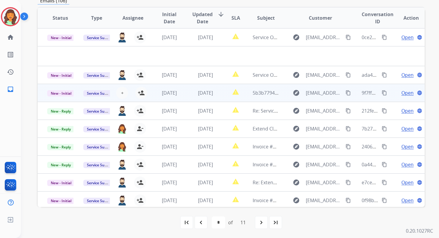
click at [206, 96] on span "[DATE]" at bounding box center [205, 93] width 15 height 7
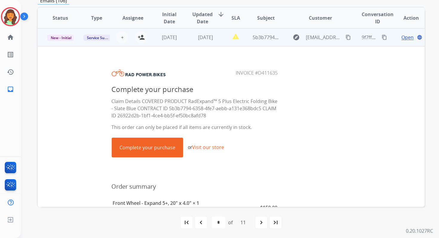
click at [206, 43] on td "[DATE]" at bounding box center [201, 37] width 36 height 18
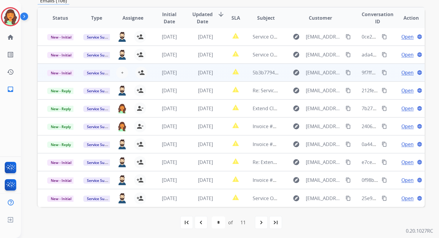
scroll to position [1, 0]
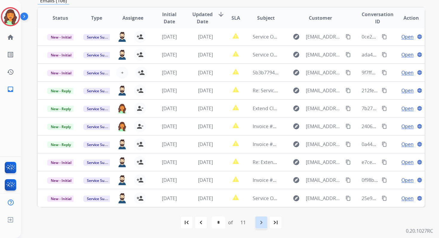
click at [260, 219] on mat-icon "navigate_next" at bounding box center [261, 222] width 7 height 7
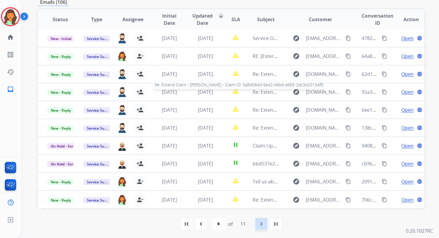
scroll to position [130, 0]
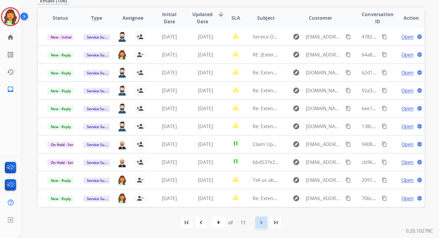
click at [263, 219] on mat-icon "navigate_next" at bounding box center [261, 222] width 7 height 7
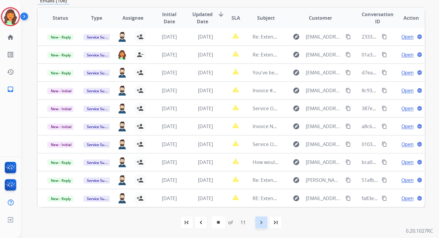
click at [263, 219] on mat-icon "navigate_next" at bounding box center [261, 222] width 7 height 7
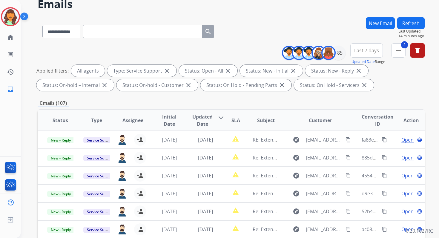
scroll to position [0, 0]
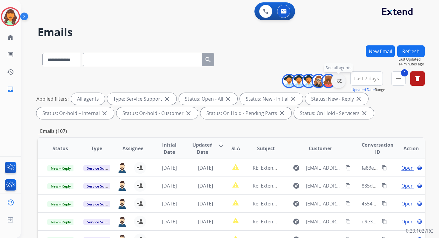
click at [341, 84] on div "+85" at bounding box center [338, 81] width 14 height 14
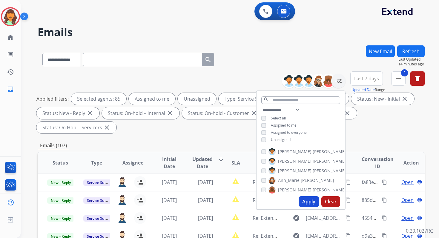
click at [308, 198] on button "Apply" at bounding box center [308, 201] width 20 height 11
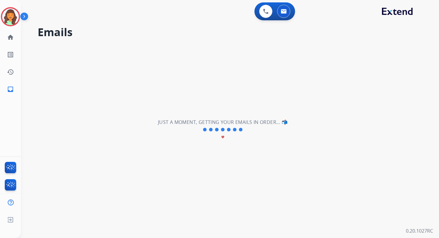
select select "*"
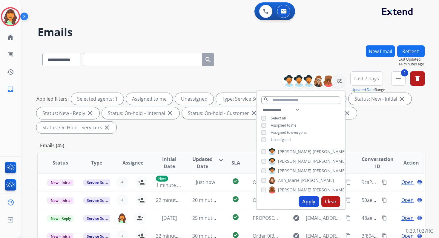
click at [218, 132] on div "Applied filters: Selected agents: 1 Assigned to me Unassigned Type: Service Sup…" at bounding box center [229, 113] width 387 height 41
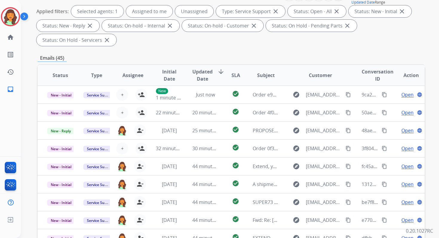
scroll to position [145, 0]
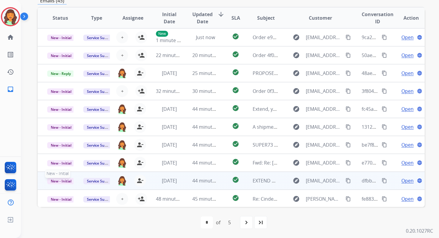
click at [70, 181] on span "New - Initial" at bounding box center [61, 181] width 28 height 6
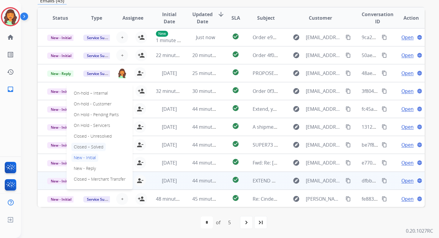
click at [94, 145] on p "Closed – Solved" at bounding box center [88, 147] width 34 height 8
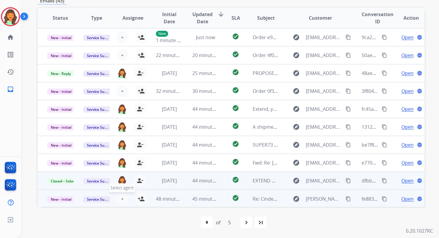
click at [121, 199] on span "+" at bounding box center [122, 198] width 3 height 7
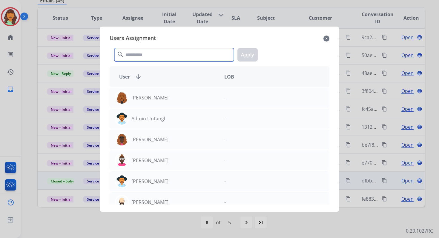
click at [141, 50] on input "text" at bounding box center [173, 54] width 119 height 13
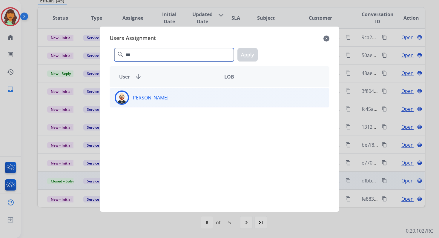
type input "***"
click at [154, 93] on div "[PERSON_NAME]" at bounding box center [165, 97] width 110 height 14
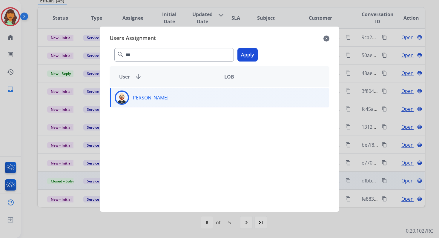
click at [248, 51] on button "Apply" at bounding box center [247, 54] width 20 height 13
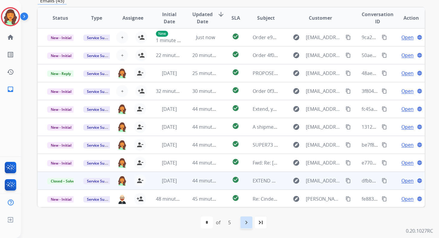
click at [246, 226] on div "navigate_next" at bounding box center [246, 222] width 13 height 13
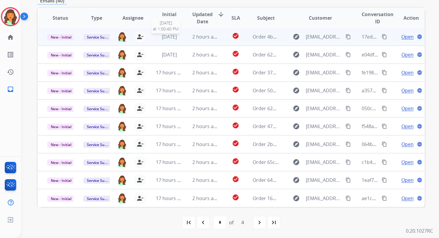
click at [166, 36] on span "[DATE]" at bounding box center [169, 36] width 15 height 7
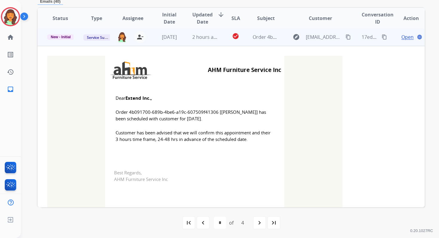
scroll to position [0, 0]
click at [63, 36] on span "New - Initial" at bounding box center [60, 37] width 27 height 5
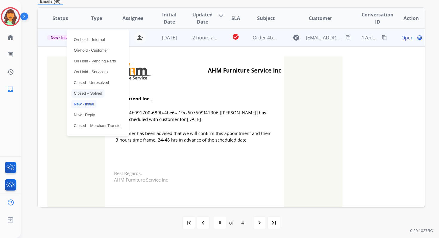
click at [86, 94] on p "Closed – Solved" at bounding box center [87, 93] width 33 height 8
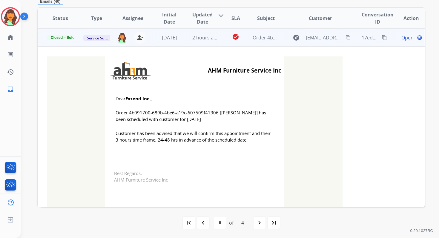
click at [187, 38] on td "2 hours ago" at bounding box center [201, 38] width 36 height 18
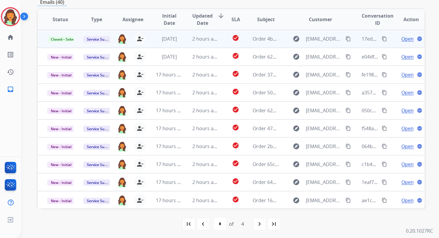
scroll to position [143, 0]
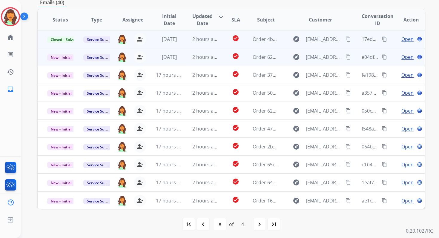
click at [193, 61] on td "2 hours ago" at bounding box center [201, 57] width 36 height 18
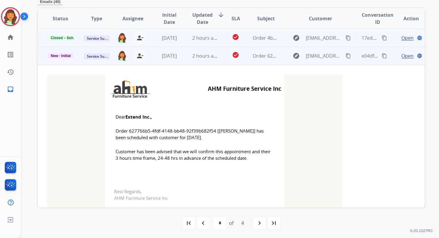
scroll to position [143, 0]
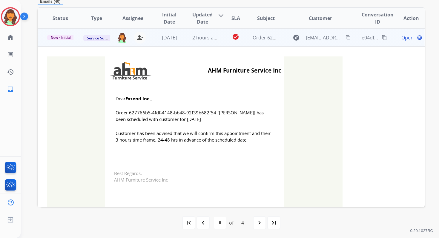
click at [199, 37] on span "2 hours ago" at bounding box center [205, 37] width 27 height 7
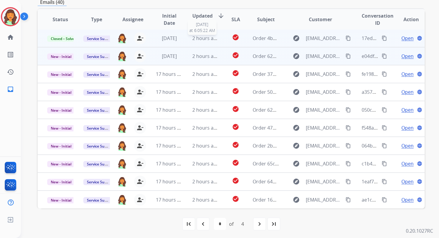
scroll to position [143, 0]
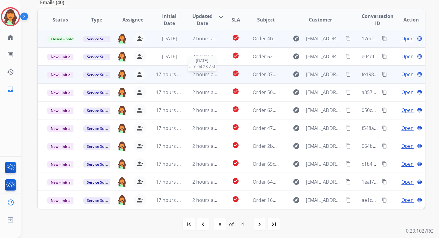
click at [200, 76] on span "2 hours ago" at bounding box center [205, 74] width 27 height 7
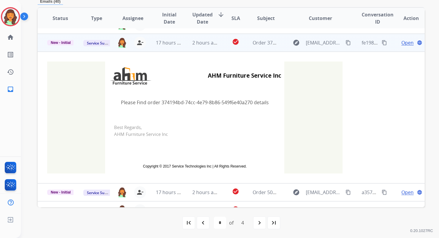
scroll to position [36, 0]
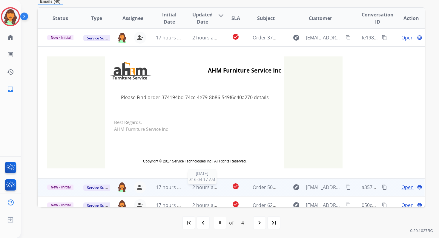
click at [203, 185] on span "2 hours ago" at bounding box center [205, 187] width 27 height 7
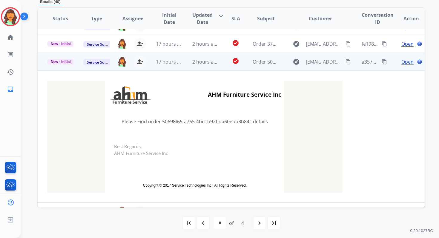
scroll to position [143, 0]
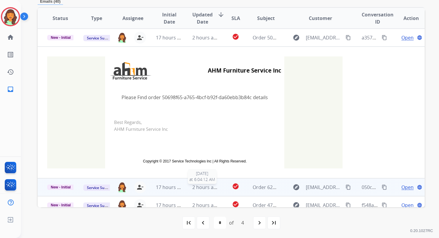
click at [206, 185] on span "2 hours ago" at bounding box center [205, 187] width 27 height 7
click at [206, 187] on span "2 hours ago" at bounding box center [205, 187] width 27 height 7
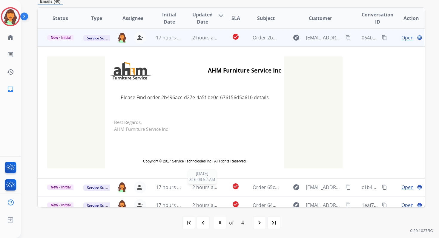
click at [206, 187] on span "2 hours ago" at bounding box center [205, 187] width 27 height 7
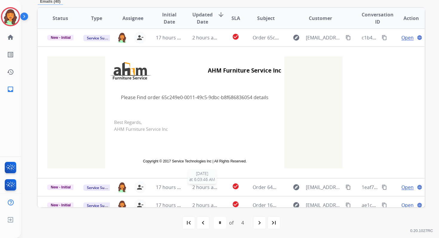
click at [206, 187] on span "2 hours ago" at bounding box center [205, 187] width 27 height 7
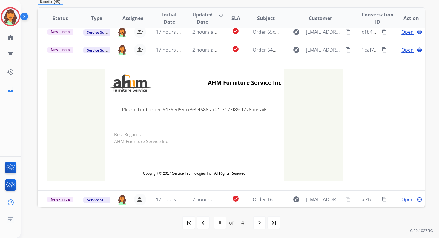
scroll to position [132, 0]
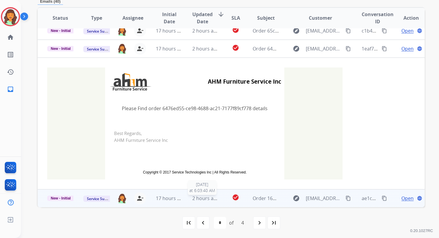
click at [207, 197] on span "2 hours ago" at bounding box center [205, 198] width 27 height 7
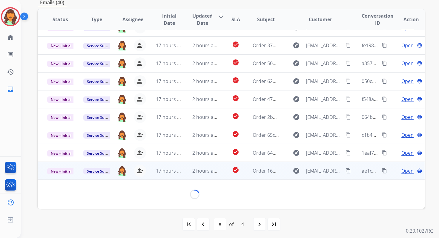
scroll to position [132, 0]
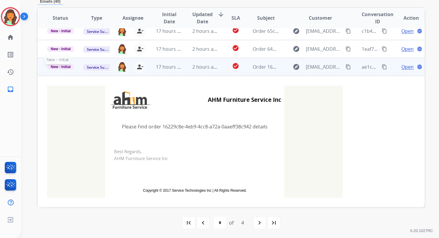
click at [60, 65] on span "New - Initial" at bounding box center [60, 66] width 27 height 5
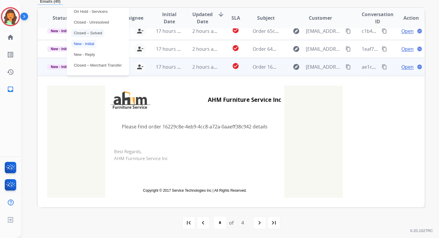
click at [88, 30] on p "Closed – Solved" at bounding box center [87, 33] width 33 height 8
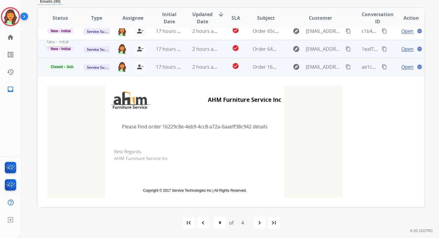
click at [60, 50] on span "New - Initial" at bounding box center [60, 48] width 27 height 5
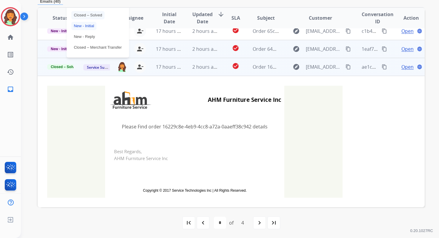
click at [87, 17] on p "Closed – Solved" at bounding box center [87, 15] width 33 height 8
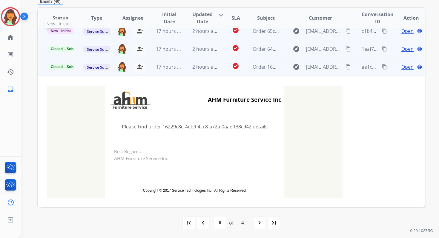
click at [63, 31] on span "New - Initial" at bounding box center [60, 30] width 27 height 5
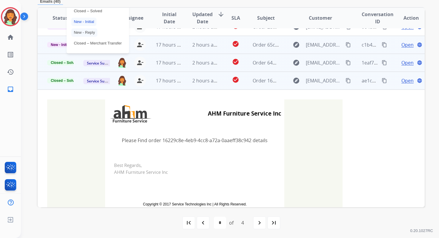
scroll to position [101, 0]
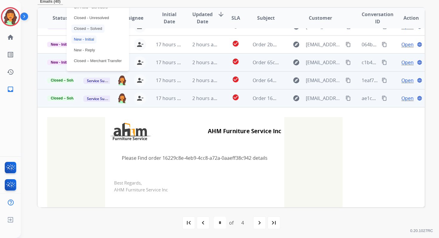
click at [86, 30] on p "Closed – Solved" at bounding box center [87, 28] width 33 height 8
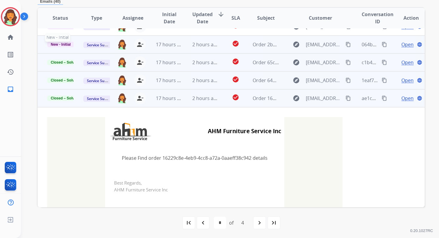
click at [67, 45] on span "New - Initial" at bounding box center [60, 44] width 27 height 5
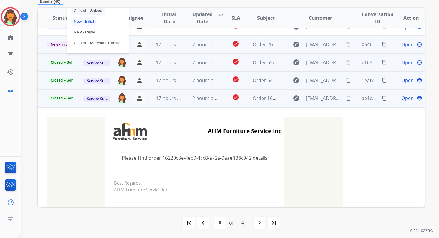
click at [91, 12] on p "Closed – Solved" at bounding box center [87, 11] width 33 height 8
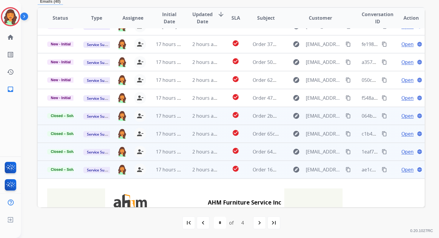
scroll to position [23, 0]
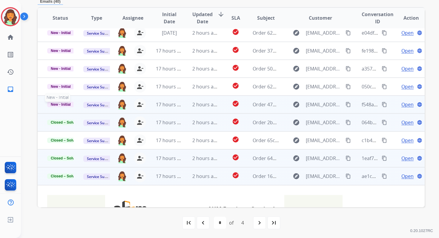
click at [62, 106] on span "New - Initial" at bounding box center [60, 104] width 27 height 5
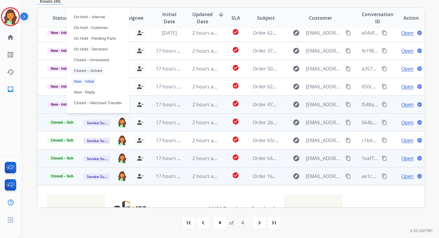
click at [88, 70] on p "Closed – Solved" at bounding box center [87, 71] width 33 height 8
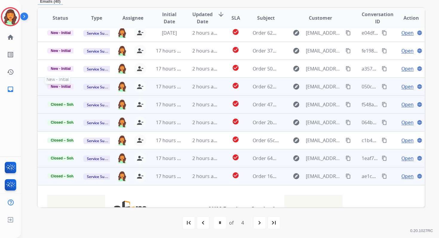
click at [64, 88] on span "New - Initial" at bounding box center [60, 86] width 27 height 5
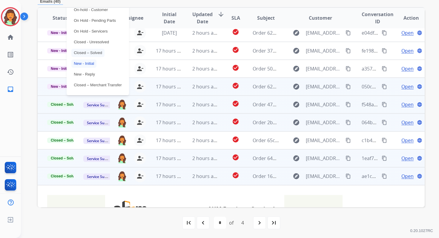
click at [87, 53] on p "Closed – Solved" at bounding box center [87, 53] width 33 height 8
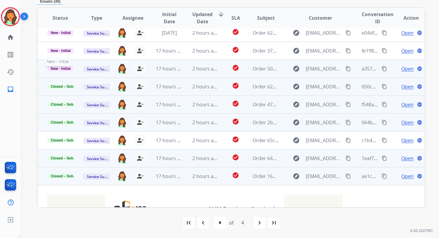
click at [56, 69] on span "New - Initial" at bounding box center [60, 68] width 27 height 5
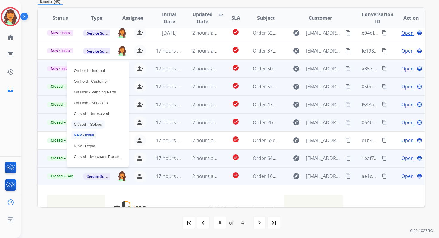
click at [86, 126] on p "Closed – Solved" at bounding box center [87, 124] width 33 height 8
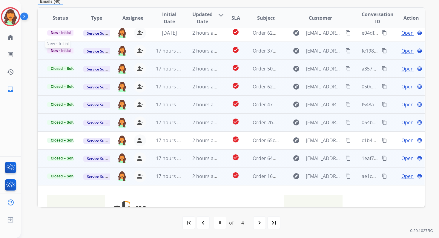
click at [65, 50] on span "New - Initial" at bounding box center [60, 50] width 27 height 5
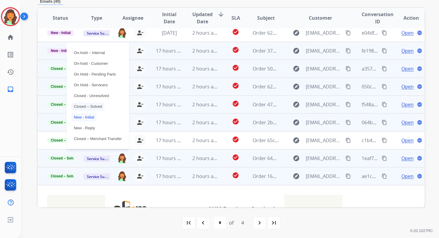
click at [89, 108] on p "Closed – Solved" at bounding box center [87, 106] width 33 height 8
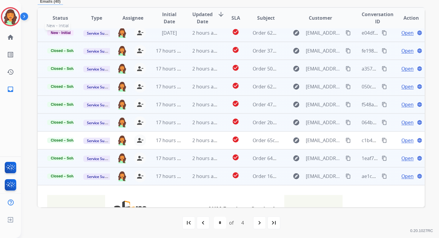
click at [61, 31] on span "New - Initial" at bounding box center [60, 32] width 27 height 5
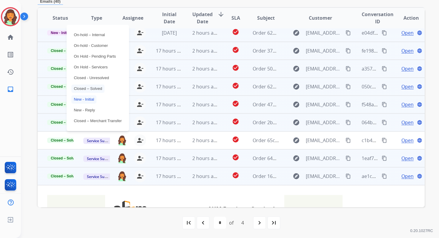
click at [86, 89] on p "Closed – Solved" at bounding box center [87, 88] width 33 height 8
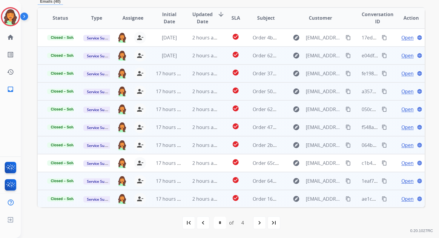
scroll to position [0, 0]
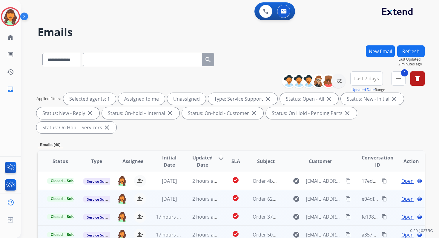
click at [405, 53] on button "Refresh" at bounding box center [410, 51] width 27 height 12
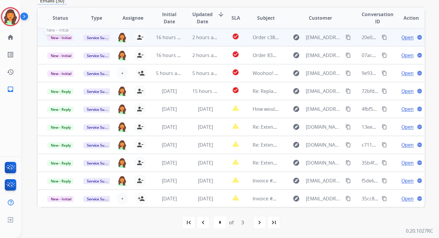
click at [64, 38] on span "New - Initial" at bounding box center [61, 38] width 28 height 6
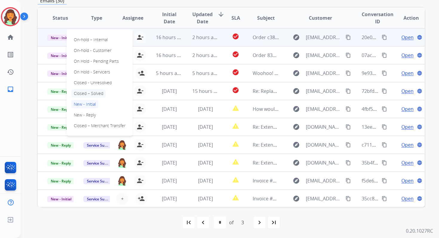
click at [83, 92] on p "Closed – Solved" at bounding box center [88, 93] width 34 height 8
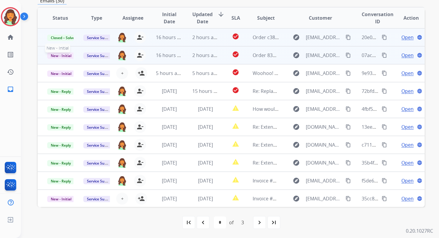
click at [63, 56] on span "New - Initial" at bounding box center [61, 56] width 28 height 6
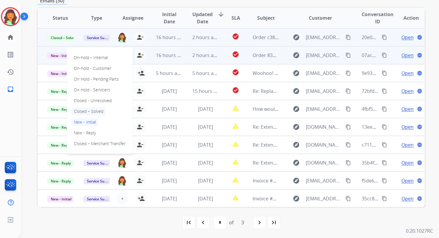
click at [90, 110] on p "Closed – Solved" at bounding box center [88, 111] width 34 height 8
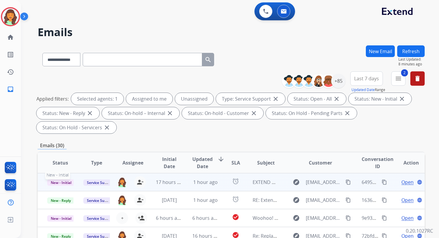
click at [64, 180] on span "New - Initial" at bounding box center [61, 182] width 28 height 6
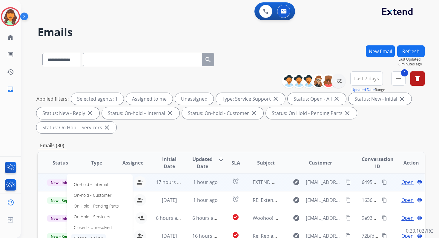
click at [93, 235] on p "Closed – Solved" at bounding box center [88, 238] width 34 height 8
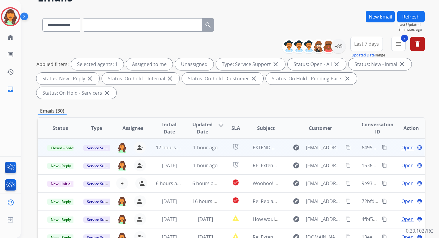
scroll to position [145, 0]
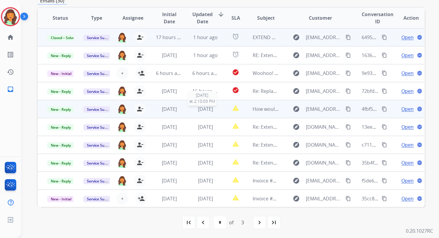
click at [202, 110] on span "[DATE]" at bounding box center [205, 109] width 15 height 7
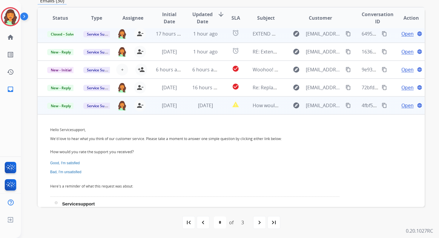
scroll to position [0, 0]
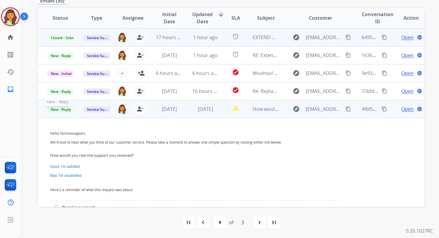
click at [67, 108] on span "New - Reply" at bounding box center [60, 109] width 27 height 6
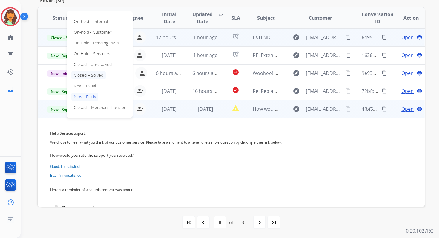
click at [92, 77] on p "Closed – Solved" at bounding box center [88, 75] width 34 height 8
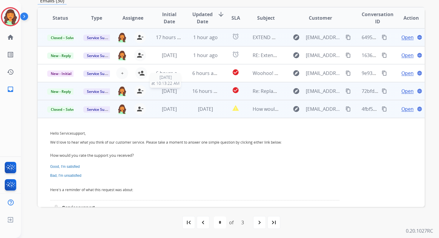
click at [170, 92] on span "[DATE]" at bounding box center [169, 91] width 15 height 7
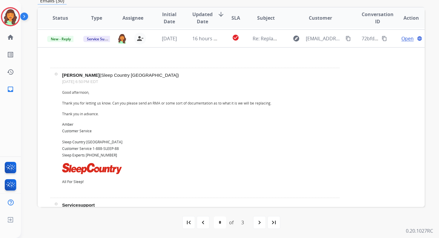
scroll to position [51, 0]
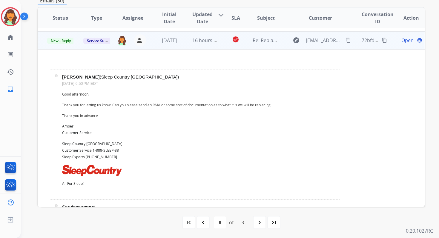
click at [402, 42] on span "Open" at bounding box center [407, 40] width 12 height 7
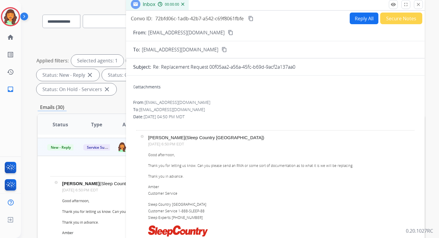
scroll to position [0, 0]
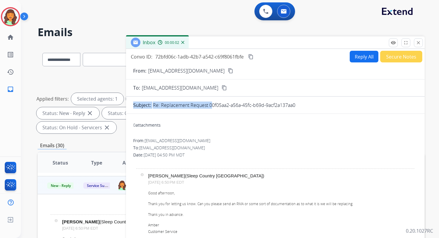
drag, startPoint x: 208, startPoint y: 105, endPoint x: 324, endPoint y: 112, distance: 115.5
copy div "Subject: Re: Replacement Request"
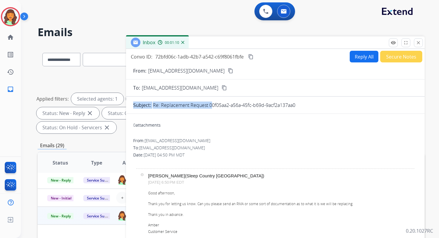
scroll to position [20, 0]
click at [415, 45] on mat-icon "close" at bounding box center [417, 42] width 5 height 5
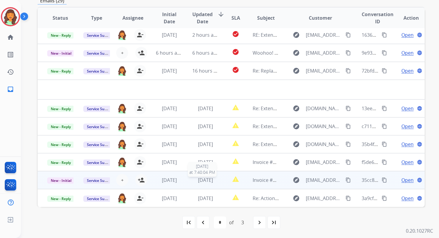
click at [210, 179] on span "[DATE]" at bounding box center [205, 180] width 15 height 7
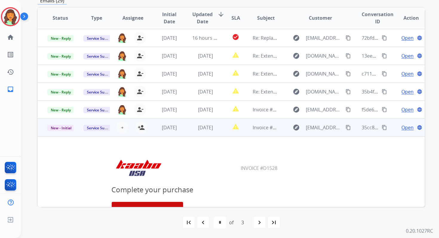
scroll to position [45, 0]
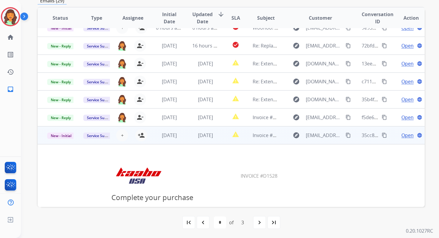
click at [403, 135] on span "Open" at bounding box center [407, 135] width 12 height 7
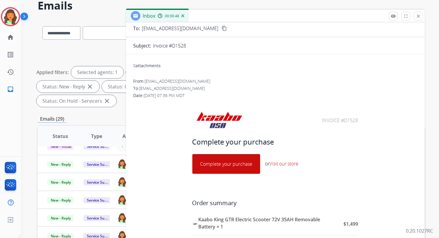
scroll to position [0, 0]
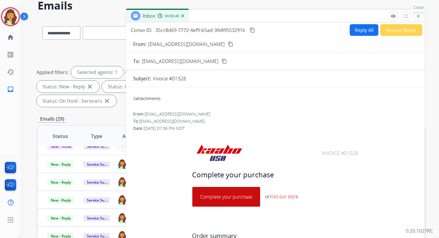
click at [418, 19] on button "close Close" at bounding box center [418, 16] width 9 height 9
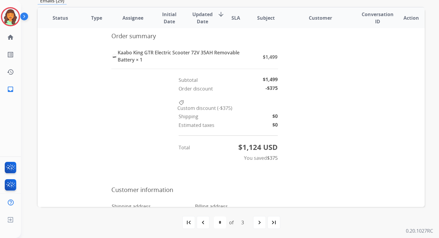
scroll to position [380, 0]
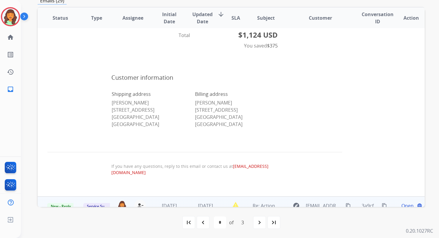
click at [215, 202] on td "[DATE]" at bounding box center [201, 205] width 36 height 18
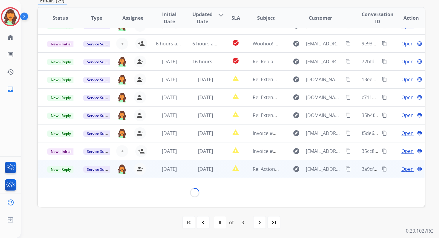
scroll to position [125, 0]
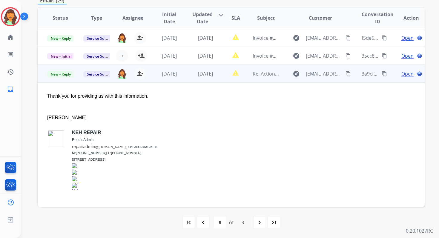
click at [403, 74] on span "Open" at bounding box center [407, 73] width 12 height 7
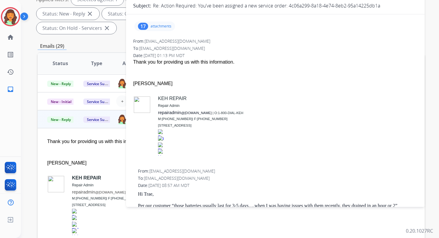
scroll to position [0, 0]
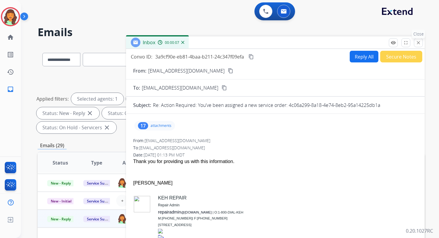
click at [421, 44] on button "close Close" at bounding box center [418, 42] width 9 height 9
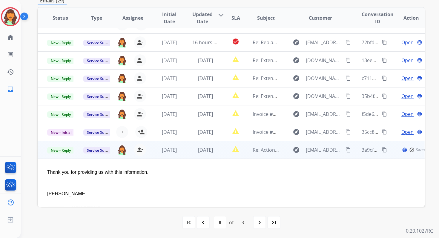
scroll to position [41, 0]
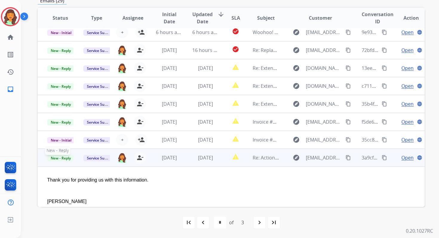
click at [65, 158] on span "New - Reply" at bounding box center [60, 158] width 27 height 6
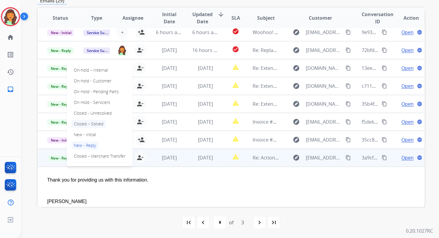
click at [91, 123] on p "Closed – Solved" at bounding box center [88, 124] width 34 height 8
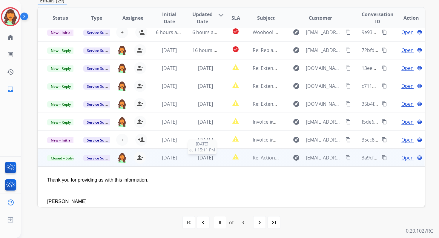
scroll to position [125, 0]
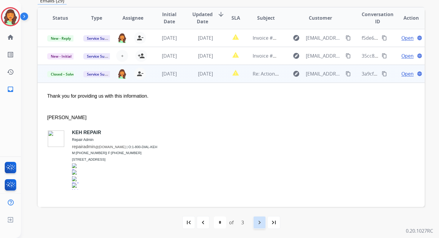
click at [260, 221] on mat-icon "navigate_next" at bounding box center [259, 222] width 7 height 7
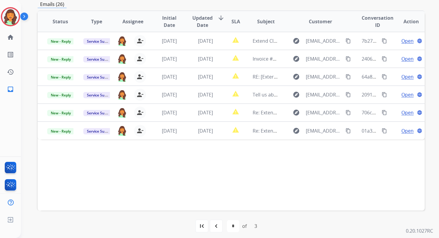
scroll to position [145, 0]
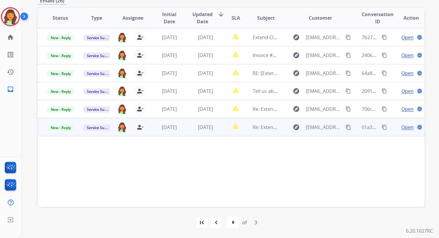
click at [210, 129] on span "[DATE]" at bounding box center [205, 127] width 15 height 7
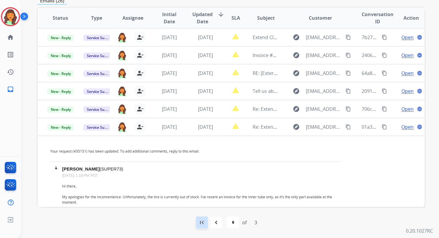
click at [200, 222] on mat-icon "first_page" at bounding box center [201, 222] width 7 height 7
select select "*"
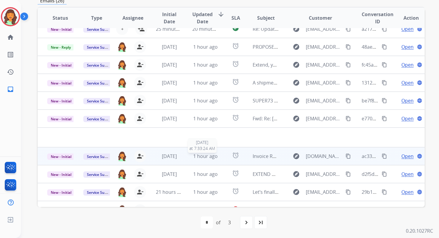
scroll to position [7, 0]
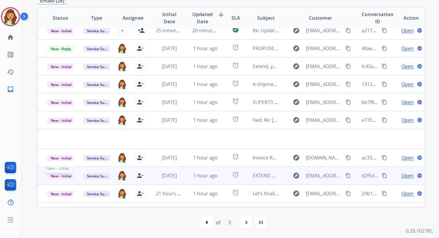
click at [64, 175] on span "New - Initial" at bounding box center [61, 176] width 28 height 6
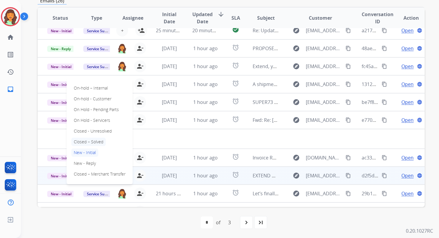
click at [87, 140] on p "Closed – Solved" at bounding box center [88, 142] width 34 height 8
